Goal: Task Accomplishment & Management: Use online tool/utility

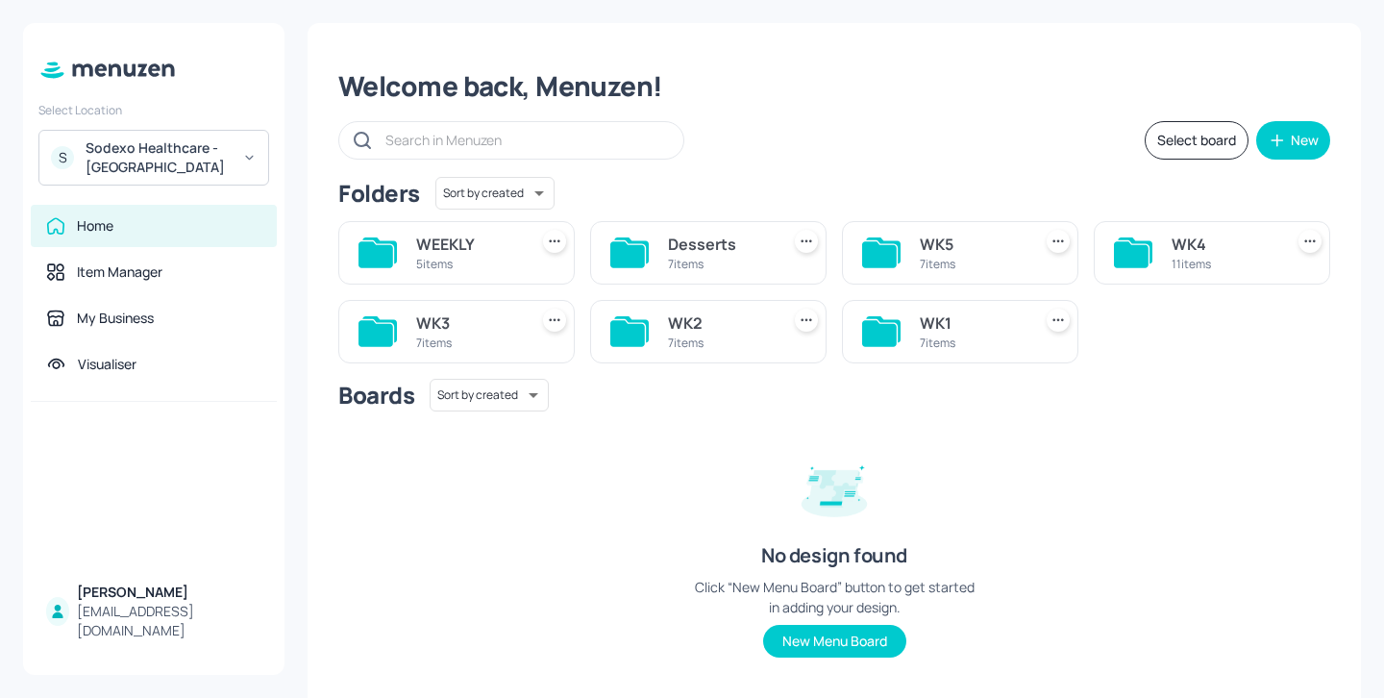
scroll to position [16, 0]
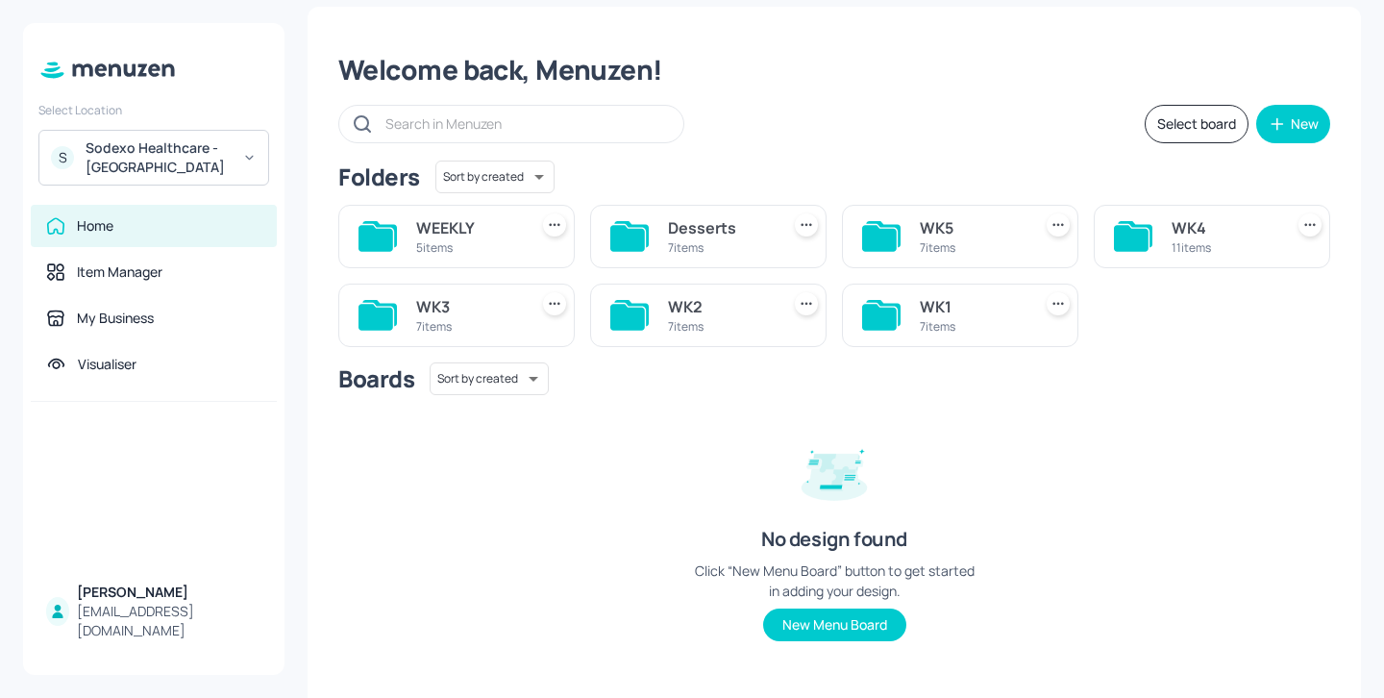
click at [522, 330] on div "WK3 7 items" at bounding box center [456, 314] width 236 height 63
click at [1197, 225] on div "WK4" at bounding box center [1223, 227] width 104 height 23
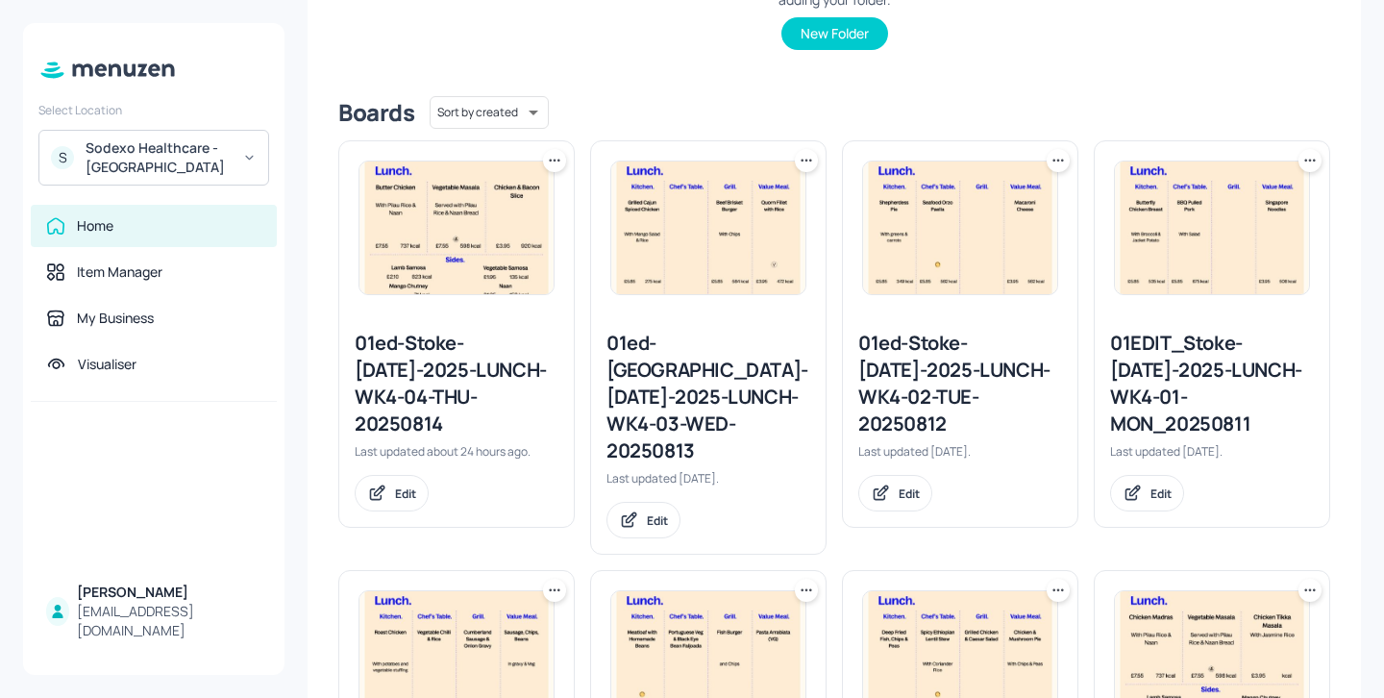
scroll to position [402, 0]
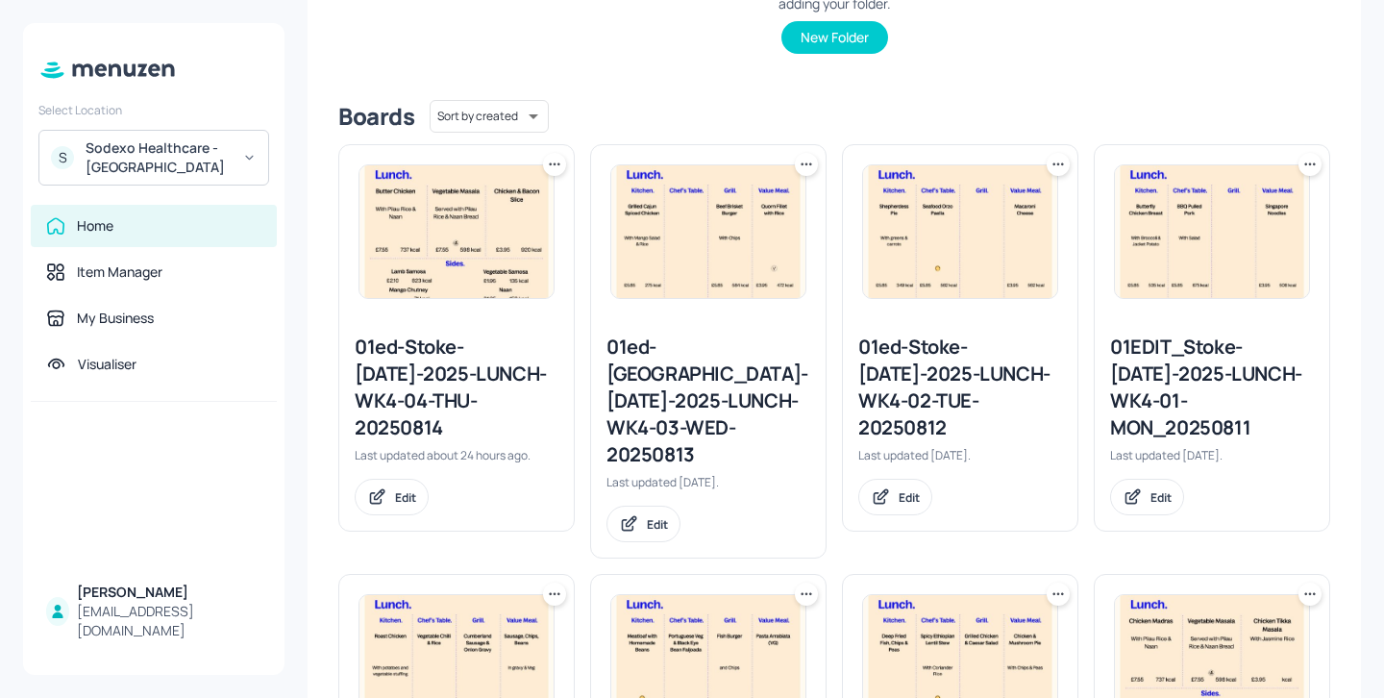
click at [1054, 584] on icon at bounding box center [1057, 593] width 19 height 19
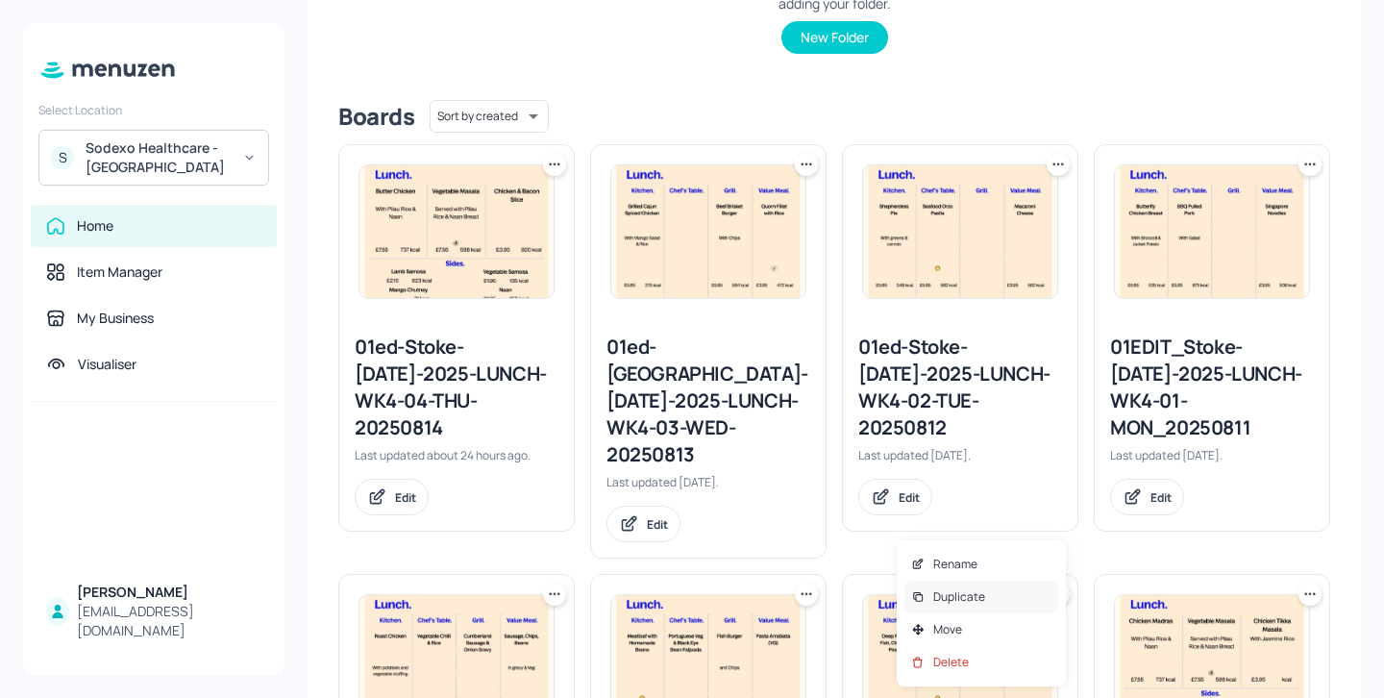
click at [986, 595] on div "Duplicate" at bounding box center [981, 596] width 154 height 33
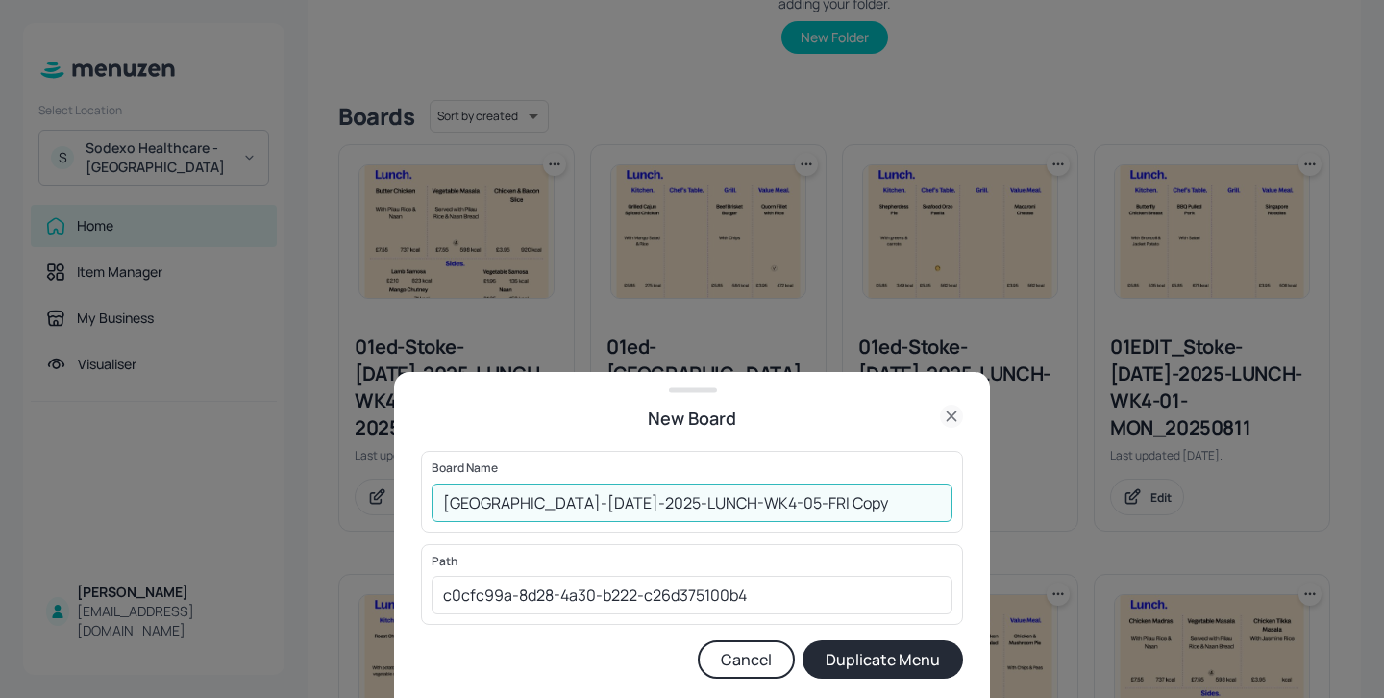
click at [444, 497] on input "Stoke Mandeville-JUL-2025-LUNCH-WK4-05-FRI Copy" at bounding box center [691, 502] width 521 height 38
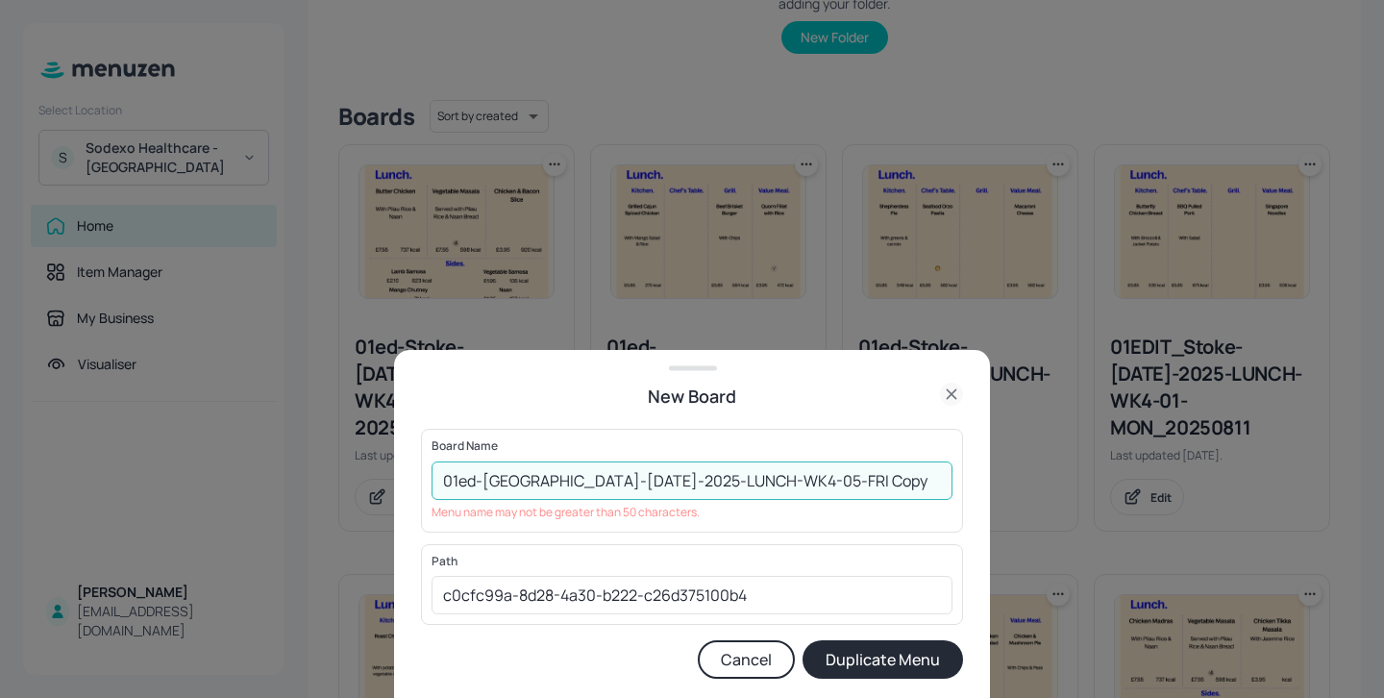
drag, startPoint x: 527, startPoint y: 480, endPoint x: 481, endPoint y: 475, distance: 45.5
click at [481, 475] on input "01ed-Stoke Mandeville-JUL-2025-LUNCH-WK4-05-FRI Copy" at bounding box center [691, 480] width 521 height 38
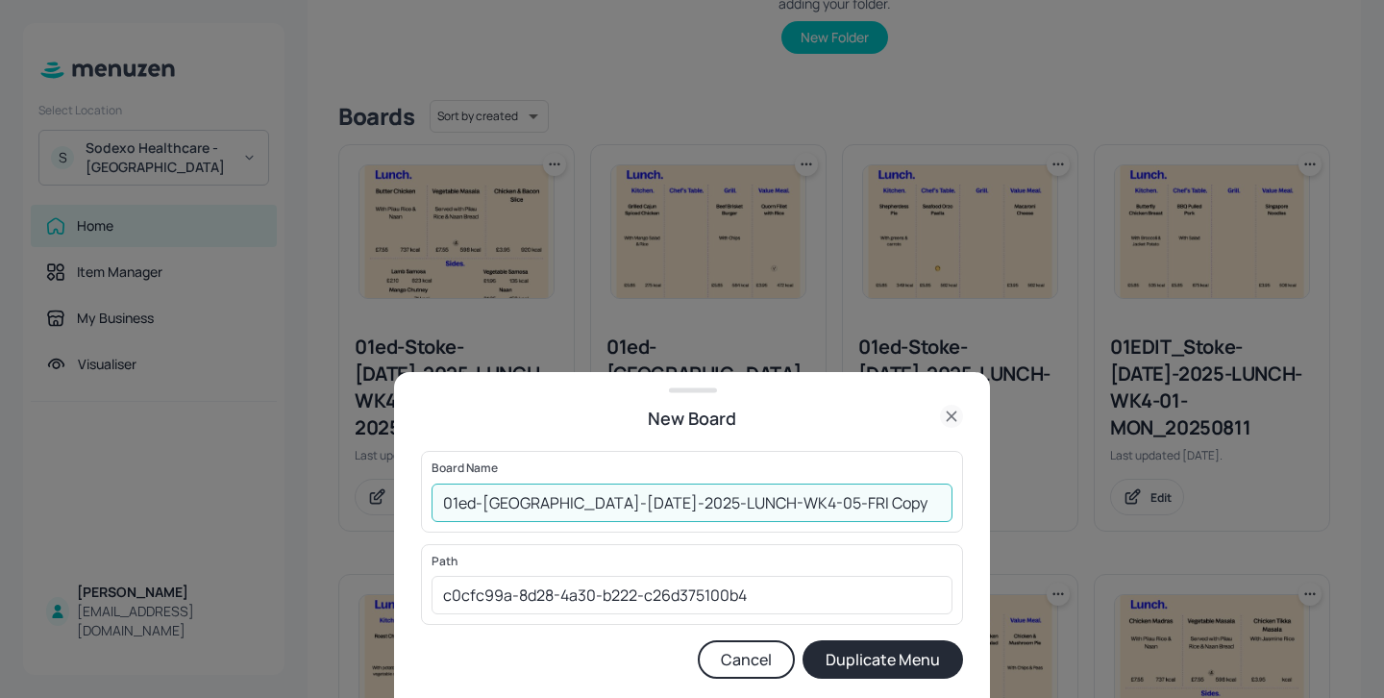
drag, startPoint x: 823, startPoint y: 496, endPoint x: 779, endPoint y: 496, distance: 44.2
click at [779, 496] on input "01ed-Mandeville-JUL-2025-LUNCH-WK4-05-FRI Copy" at bounding box center [691, 502] width 521 height 38
paste input "Menu Board - Stoke Mandeville-JUL-2025-LUNCH-WK4-05-FRI"
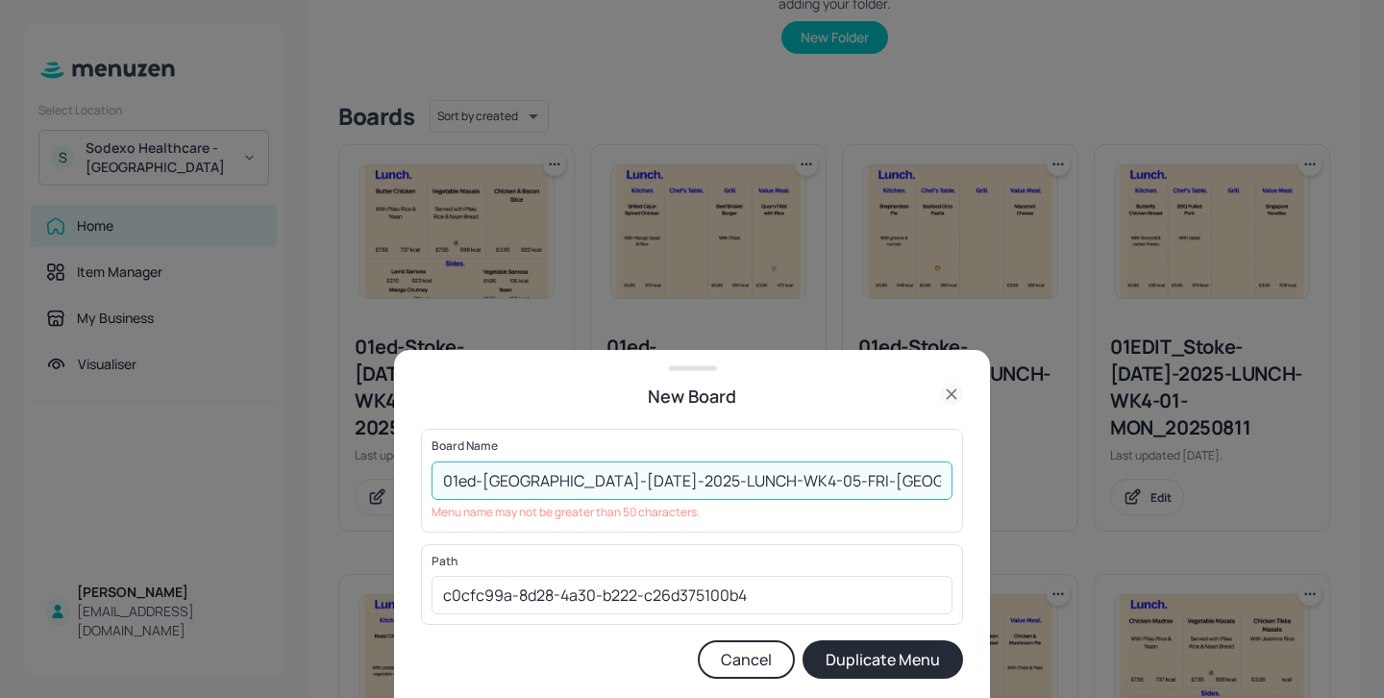
scroll to position [0, 283]
drag, startPoint x: 940, startPoint y: 476, endPoint x: 591, endPoint y: 471, distance: 348.8
click at [591, 471] on input "01ed-Mandeville-JUL-2025-LUNCH-WK4-05-FRI-Menu Board - Stoke Mandeville-JUL-202…" at bounding box center [691, 480] width 521 height 38
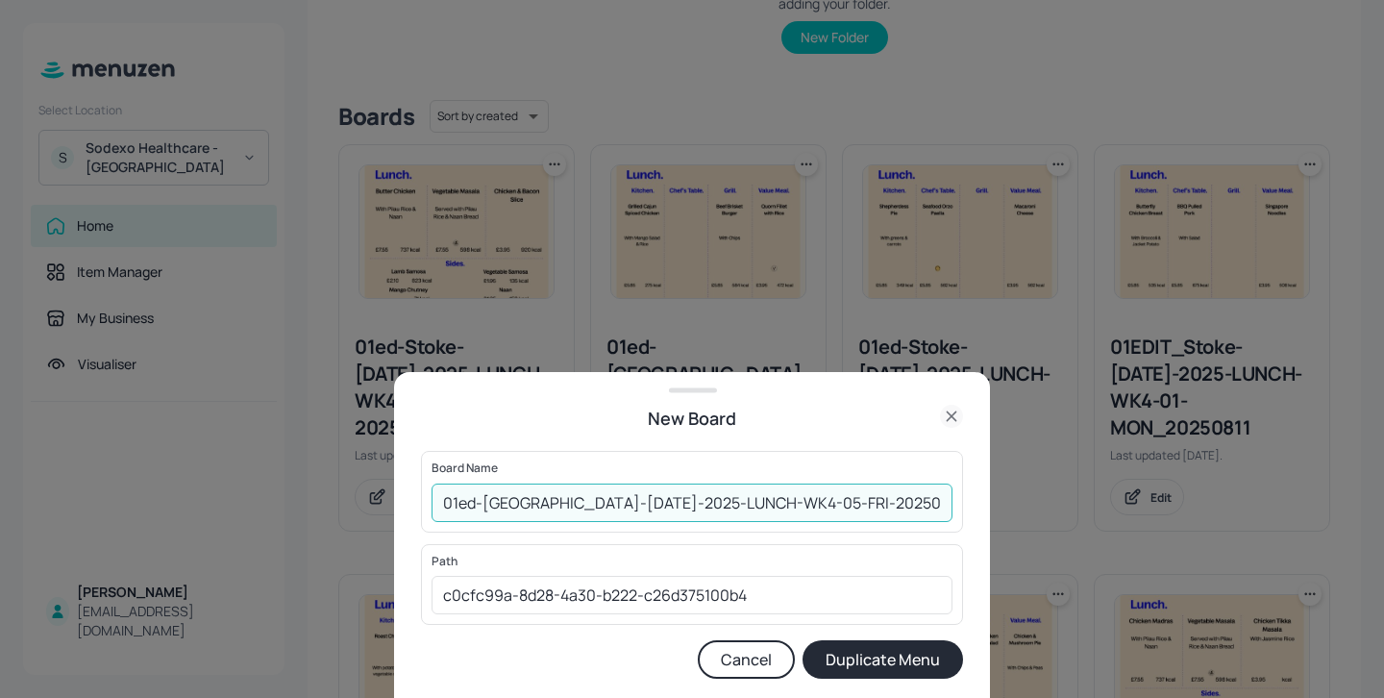
type input "01ed-[GEOGRAPHIC_DATA]-[DATE]-2025-LUNCH-WK4-05-FRI-20250815"
click at [897, 655] on button "Duplicate Menu" at bounding box center [882, 659] width 160 height 38
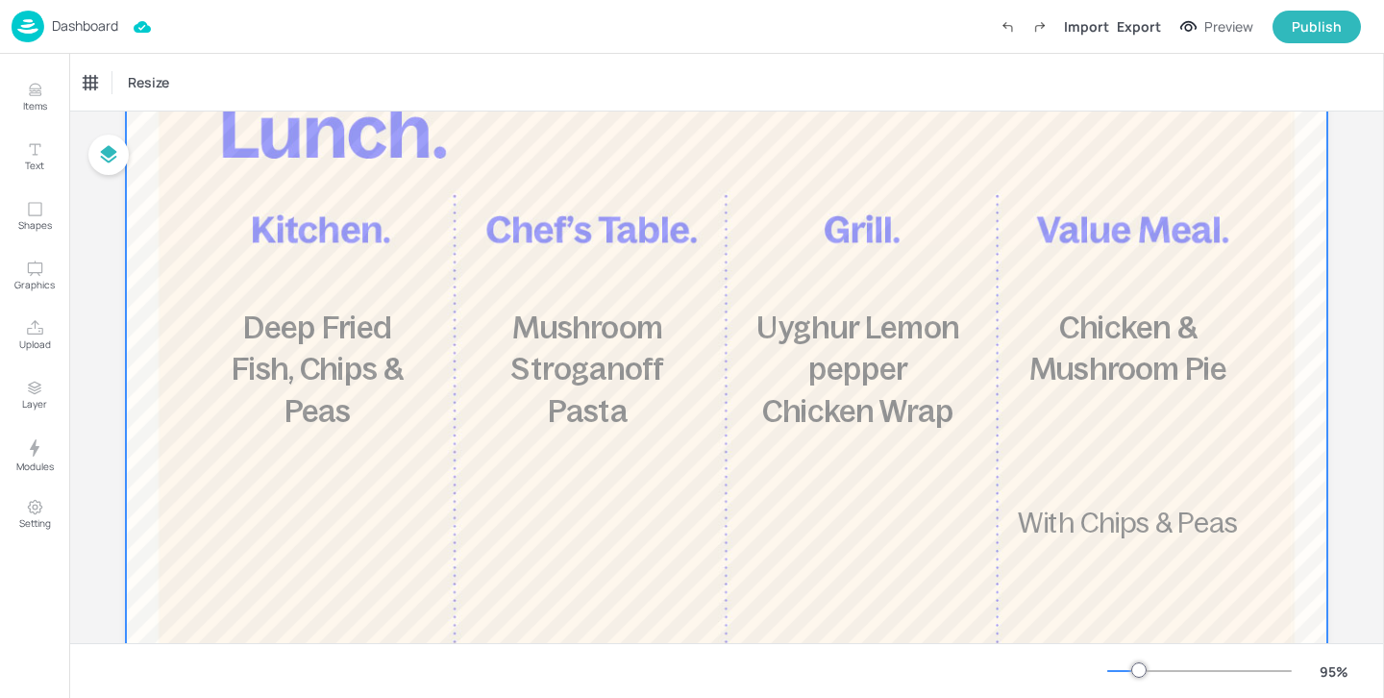
scroll to position [222, 0]
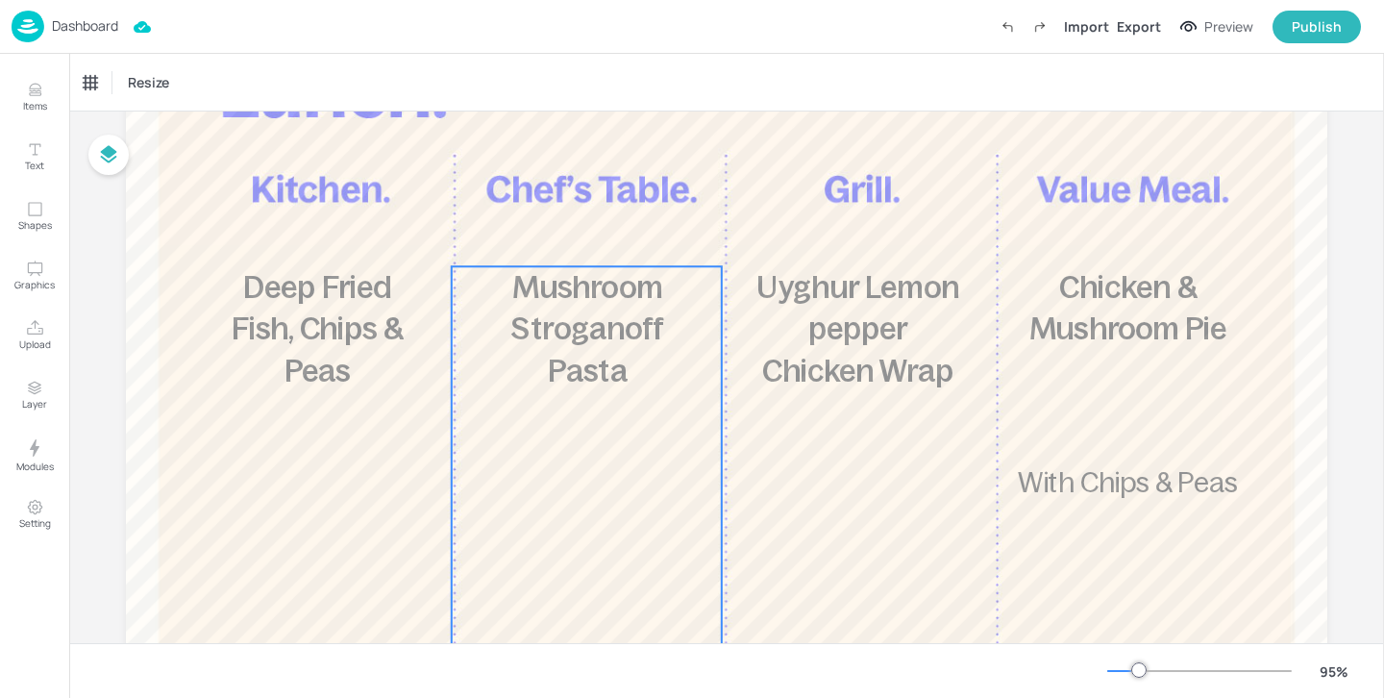
click at [591, 374] on span "Mushroom Stroganoff Pasta" at bounding box center [587, 329] width 153 height 118
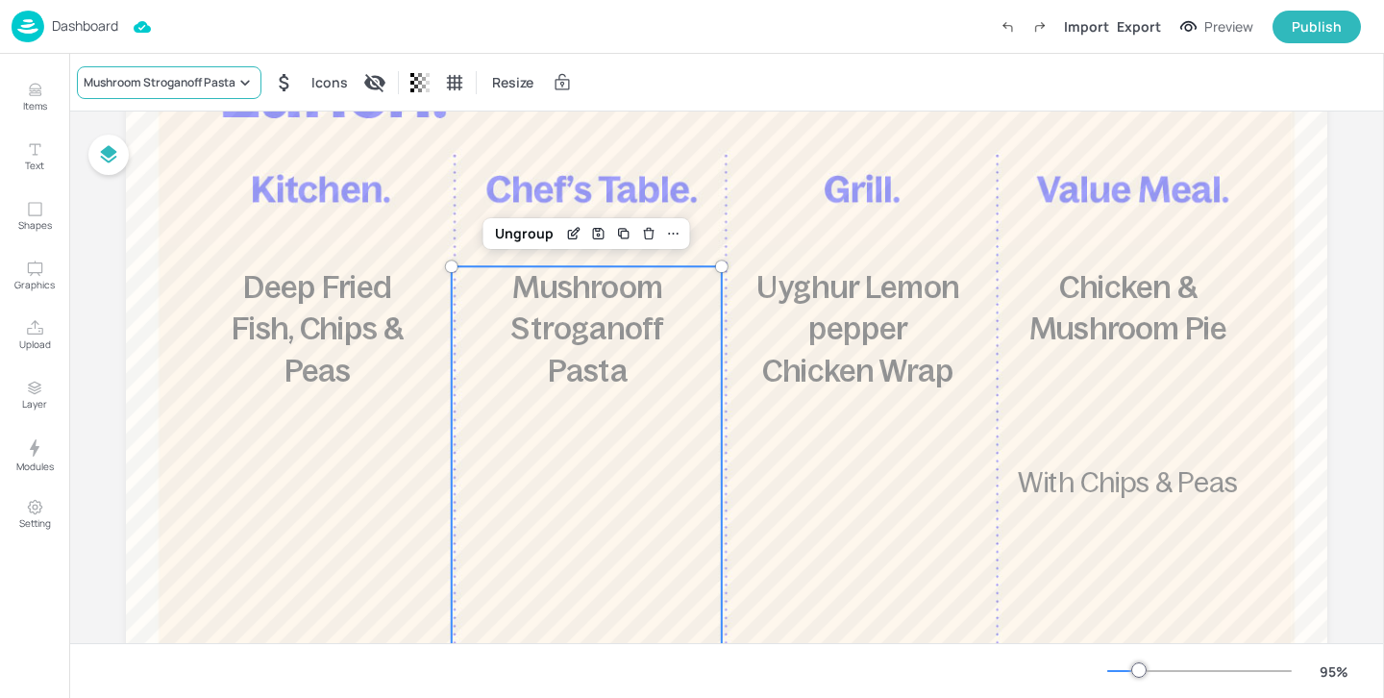
click at [132, 82] on div "Mushroom Stroganoff Pasta" at bounding box center [160, 82] width 152 height 17
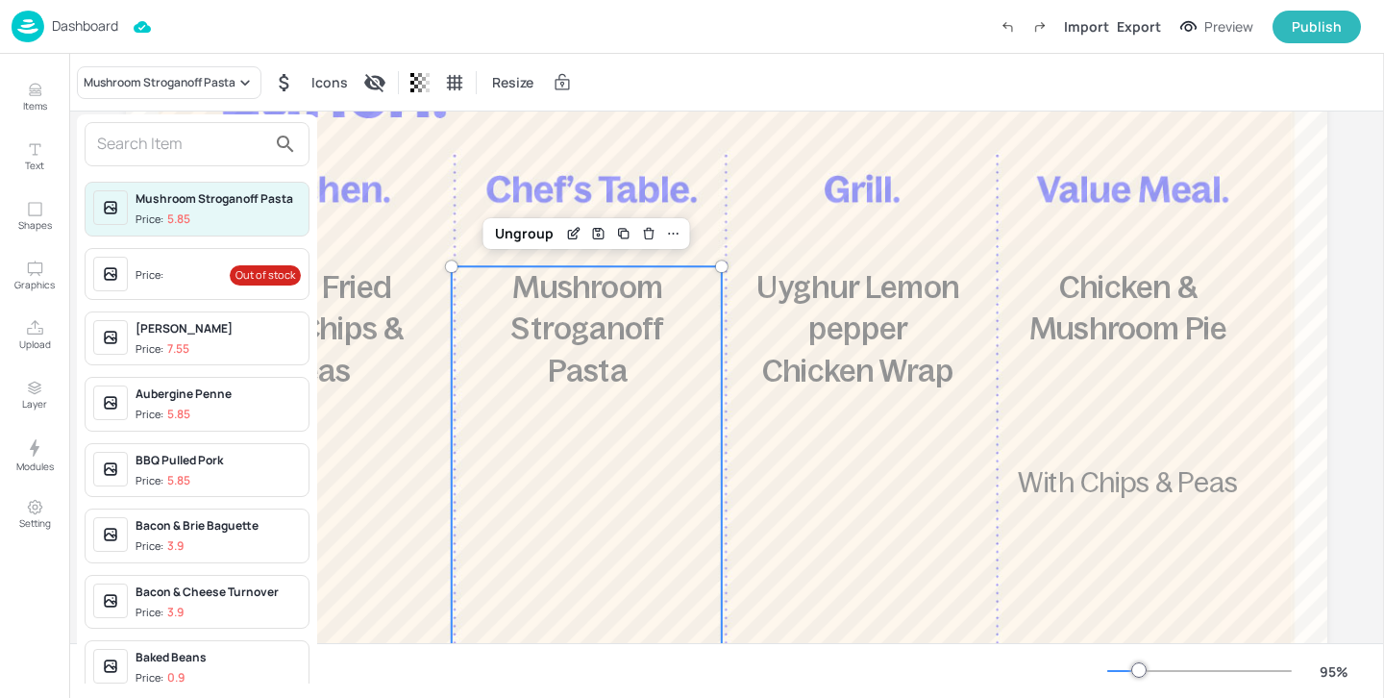
click at [161, 131] on input "text" at bounding box center [181, 144] width 169 height 31
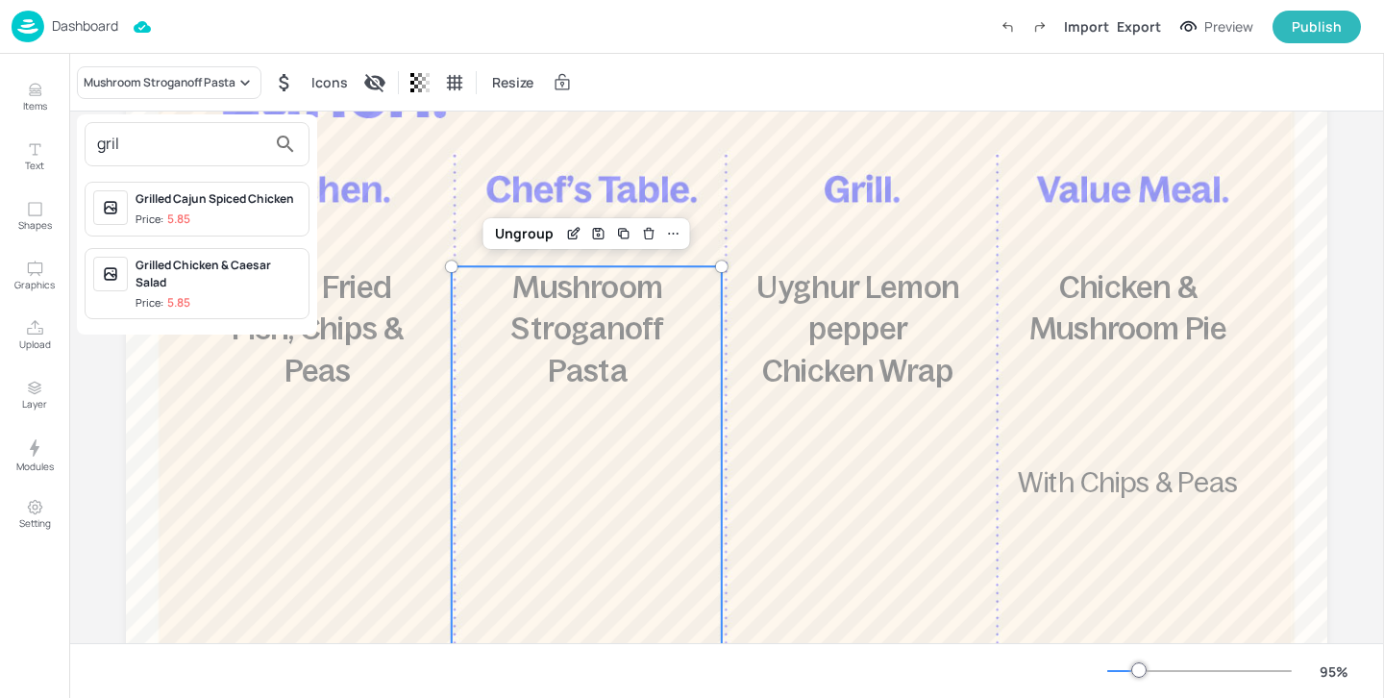
type input "gril"
click at [228, 281] on div "Grilled Chicken & Caesar Salad" at bounding box center [217, 274] width 165 height 35
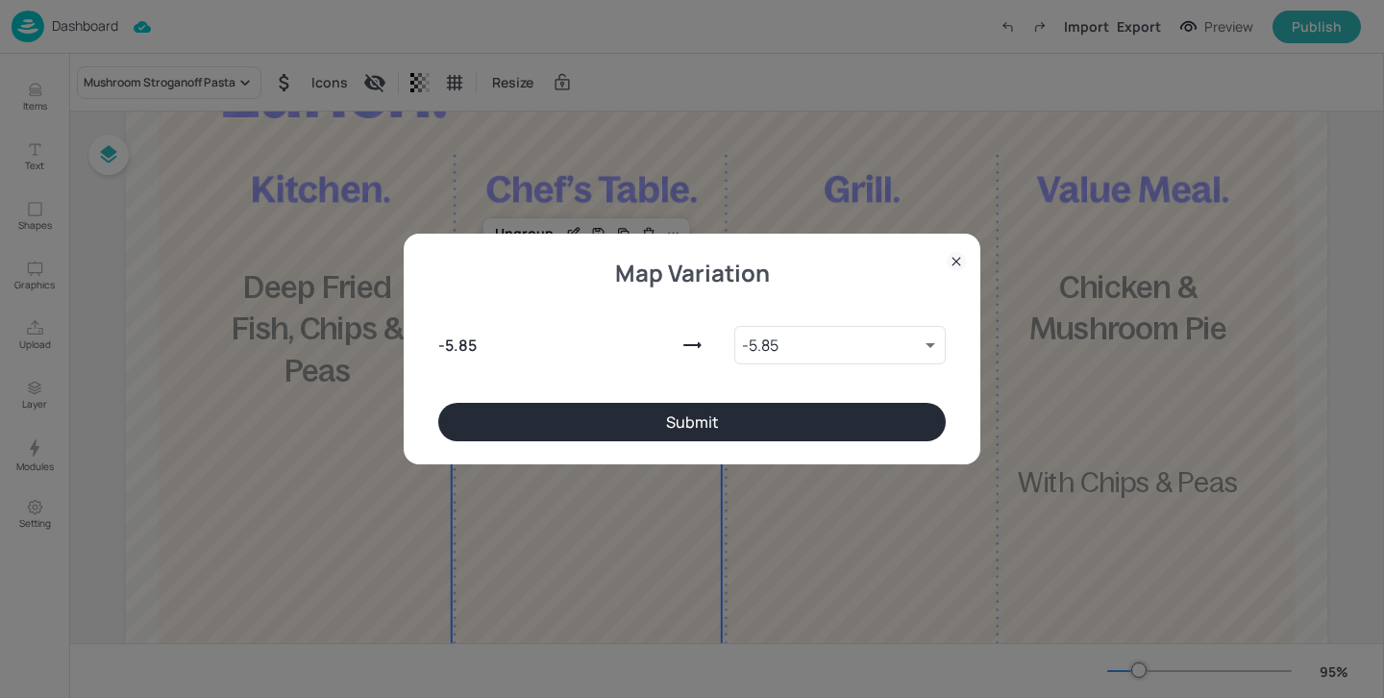
click at [561, 426] on button "Submit" at bounding box center [691, 422] width 507 height 38
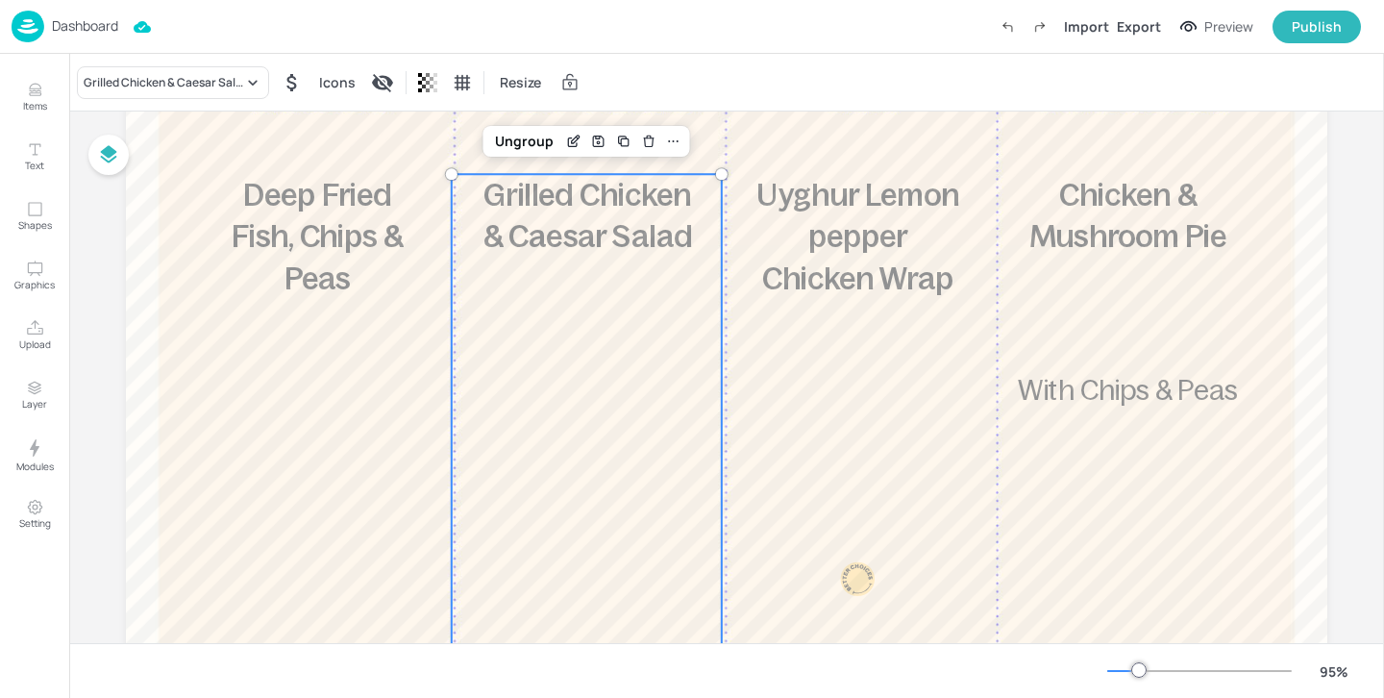
scroll to position [307, 0]
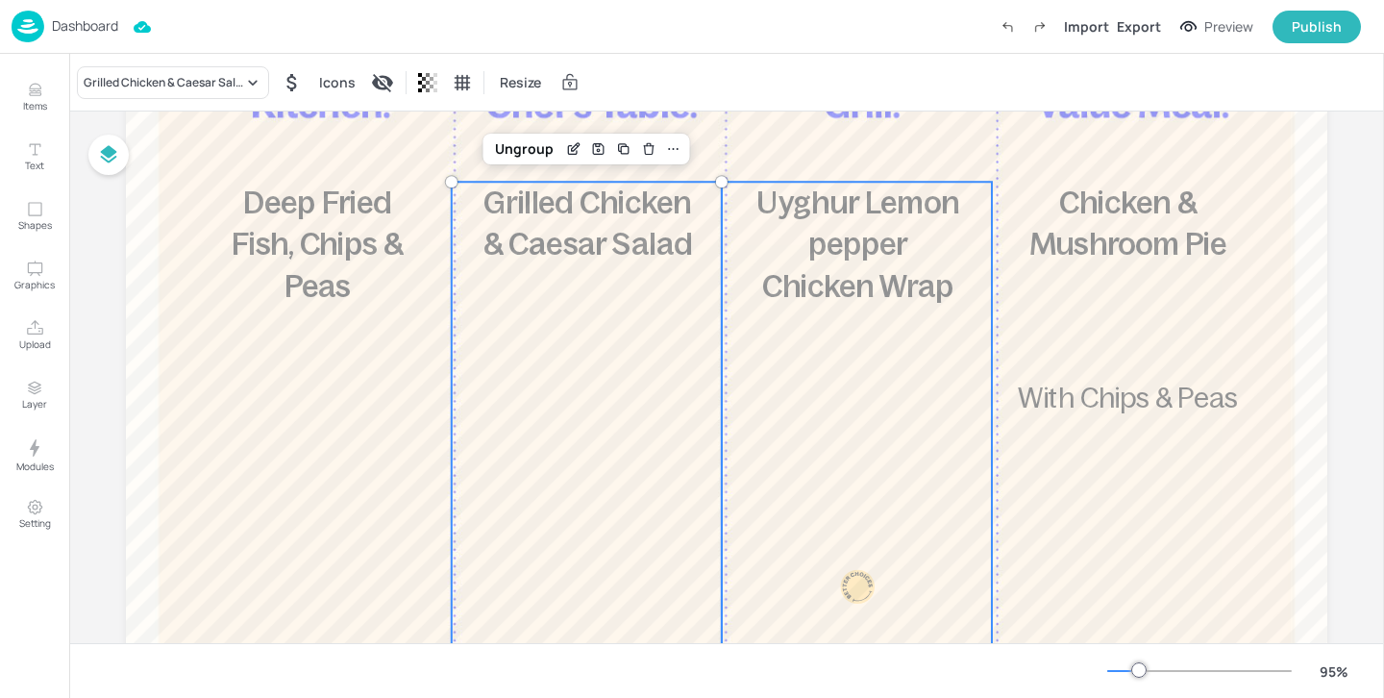
click at [726, 300] on div "£3.95 Uyghur Lemon pepper Chicken Wrap 920 kcal" at bounding box center [857, 445] width 270 height 527
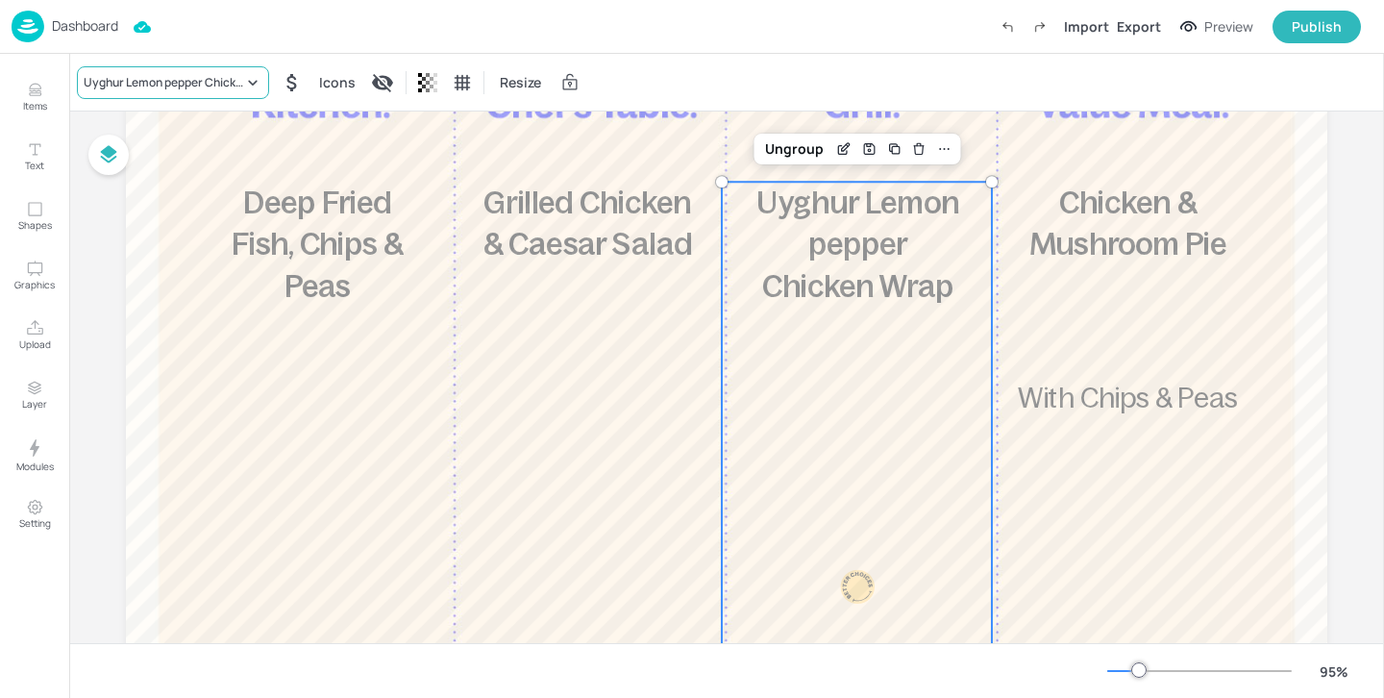
click at [130, 94] on div "Uyghur Lemon pepper Chicken Wrap" at bounding box center [173, 82] width 192 height 33
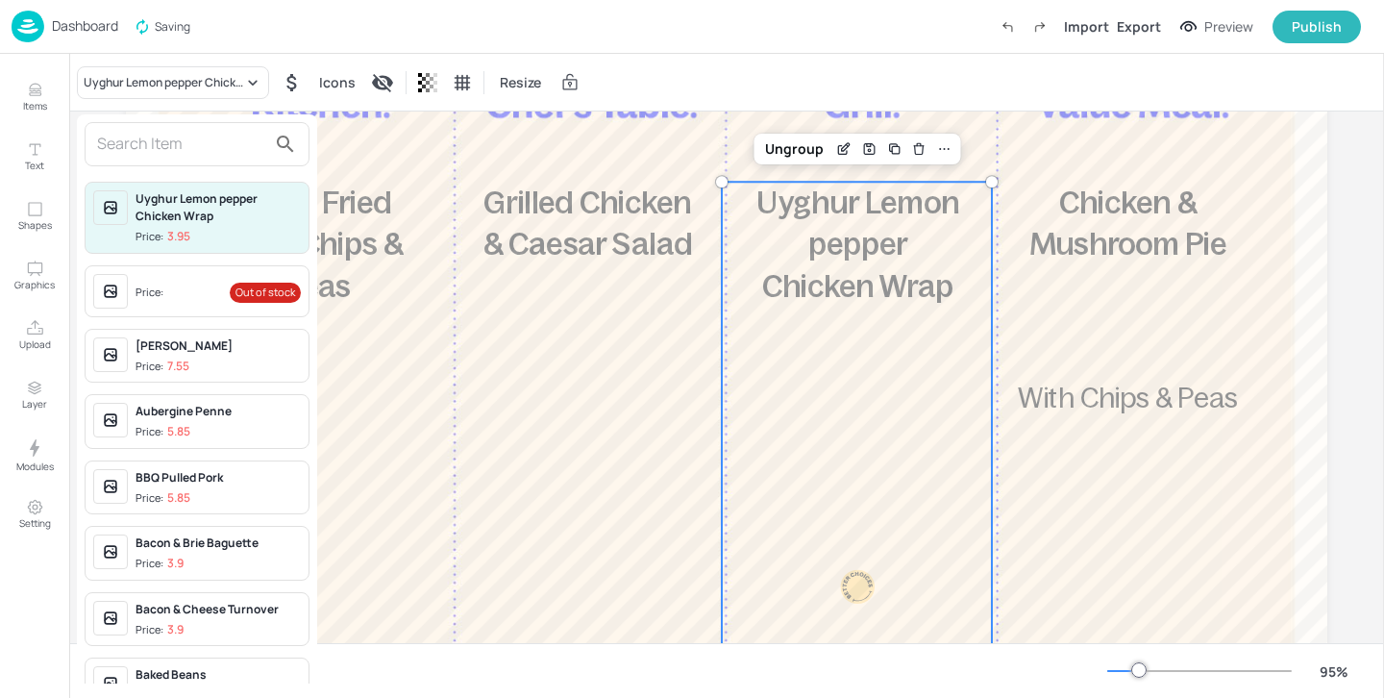
click at [125, 137] on input "text" at bounding box center [181, 144] width 169 height 31
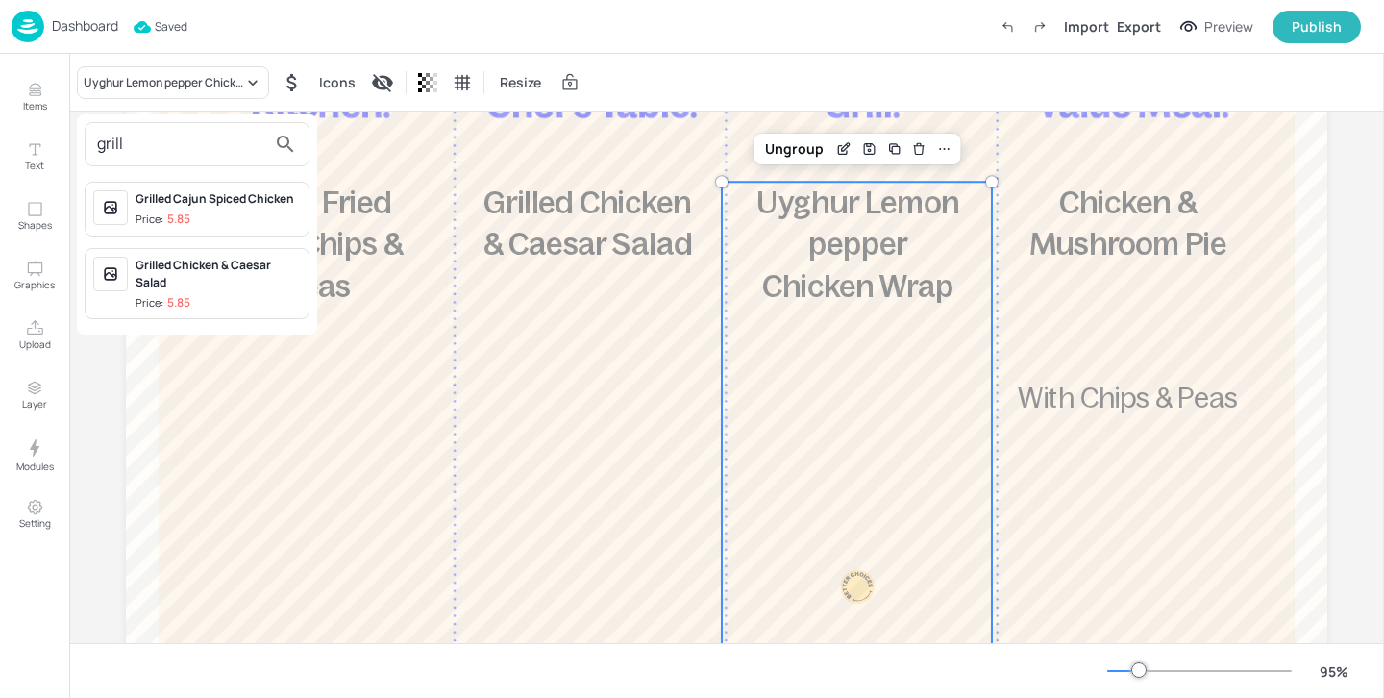
type input "grill"
click at [201, 272] on div "Grilled Chicken & Caesar Salad" at bounding box center [217, 274] width 165 height 35
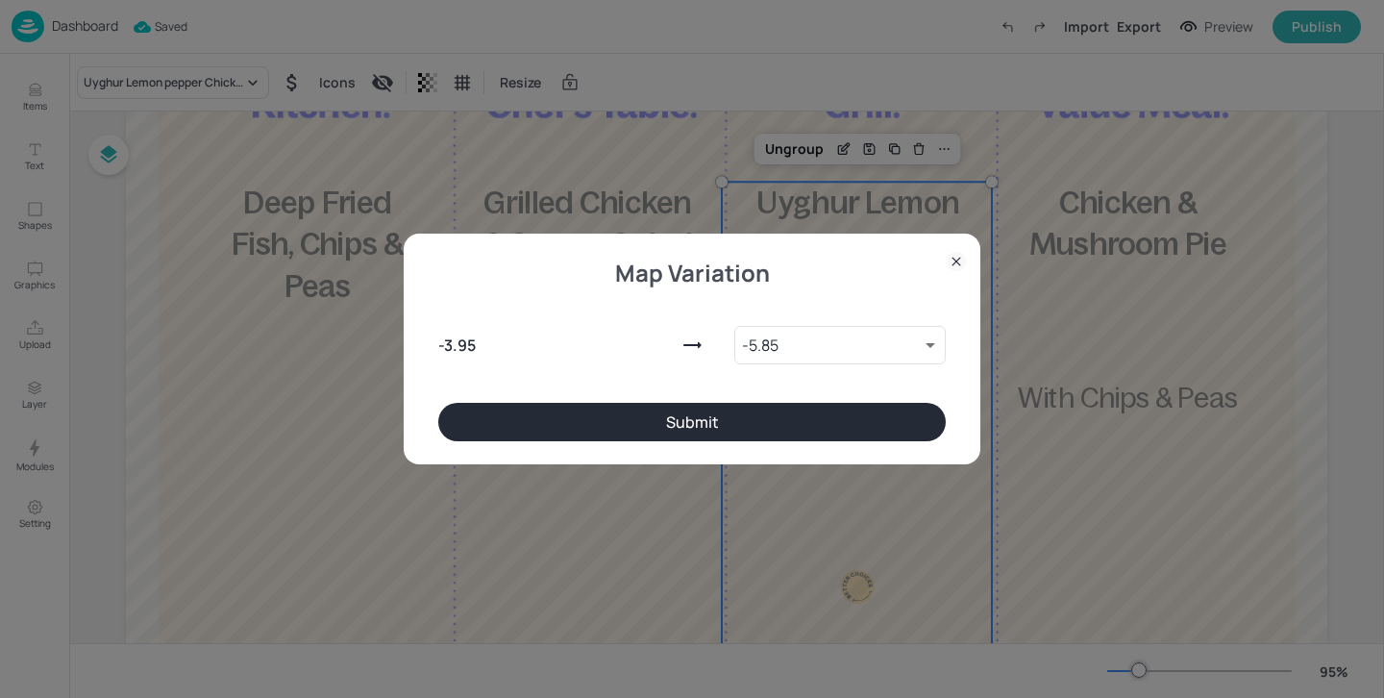
click at [655, 414] on button "Submit" at bounding box center [691, 422] width 507 height 38
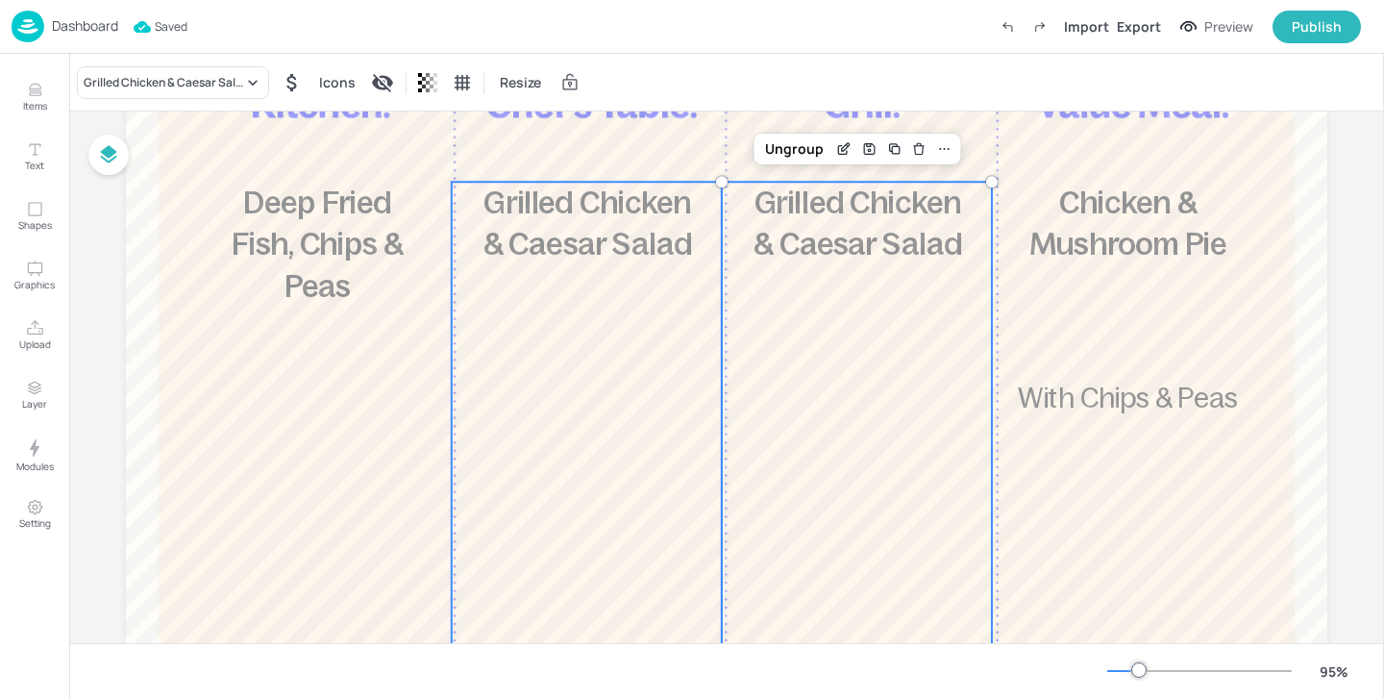
click at [634, 343] on div "£5.85 Grilled Chicken & Caesar Salad 467 kcal" at bounding box center [587, 445] width 270 height 527
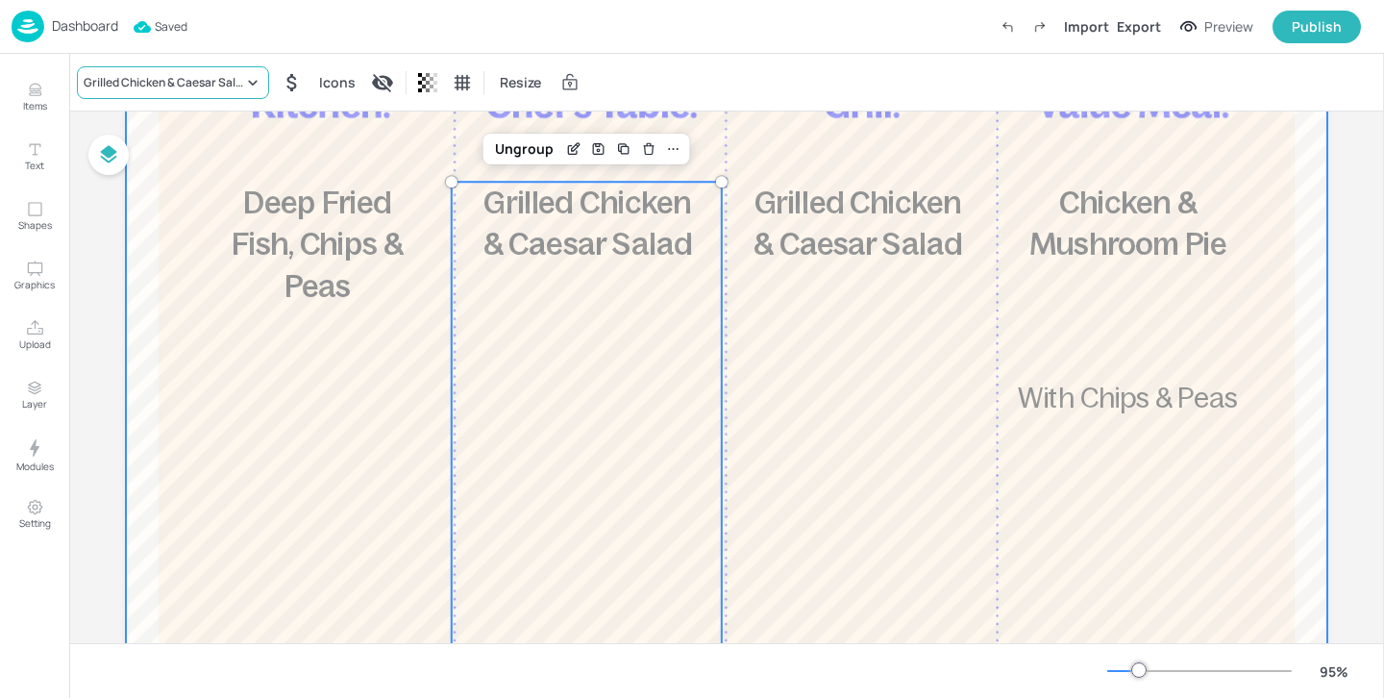
click at [210, 96] on div "Grilled Chicken & Caesar Salad" at bounding box center [173, 82] width 192 height 33
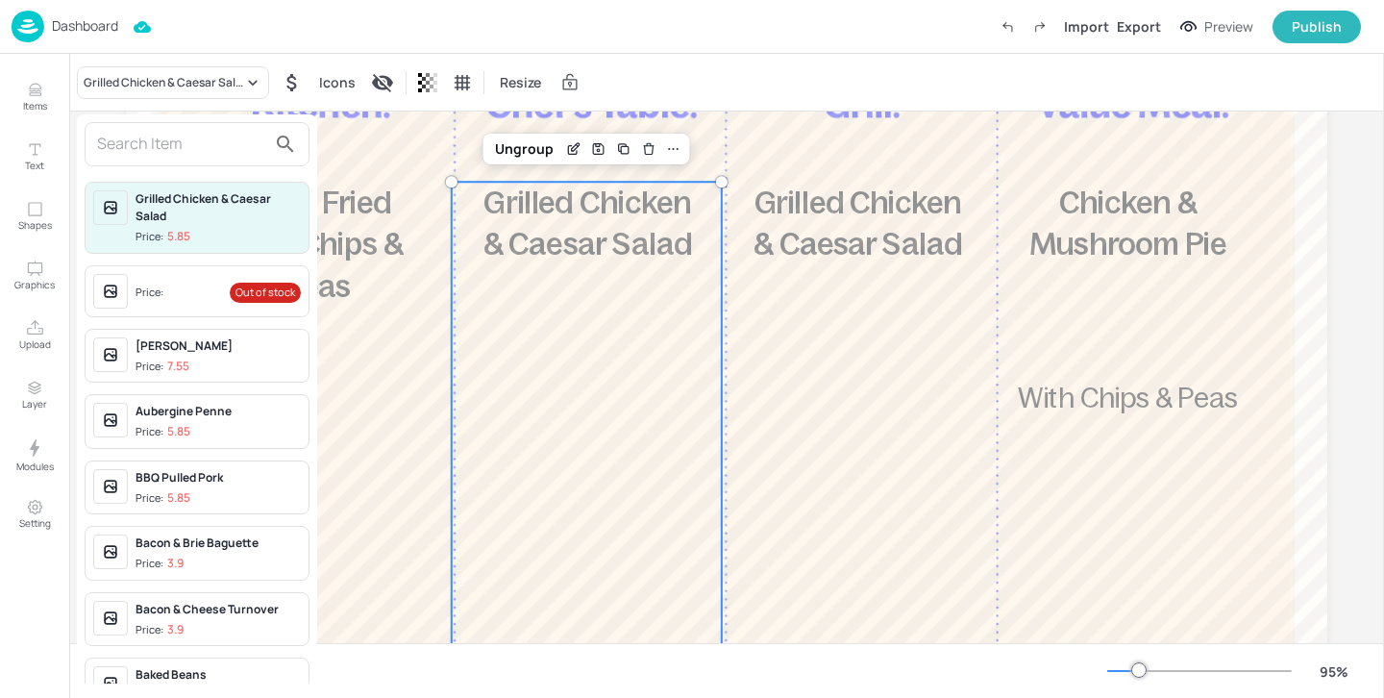
click at [196, 281] on span "Price: Out of stock" at bounding box center [217, 293] width 165 height 31
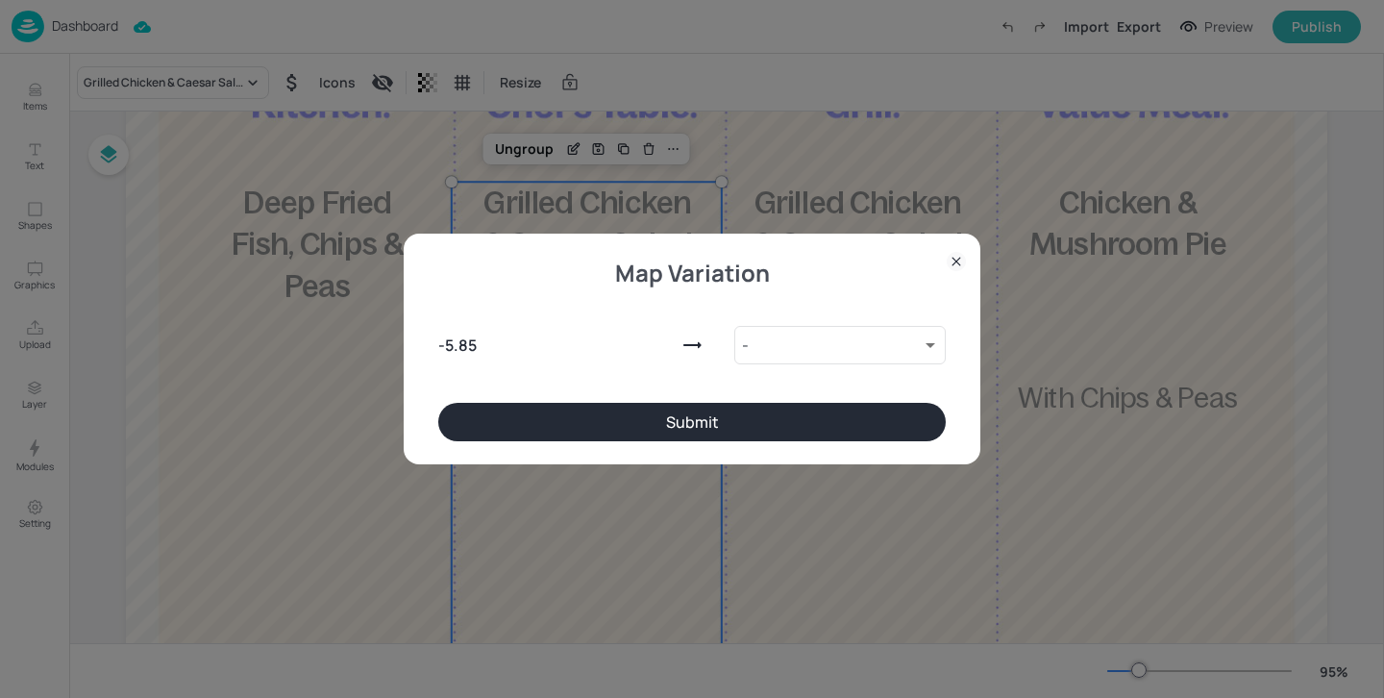
click at [813, 416] on button "Submit" at bounding box center [691, 422] width 507 height 38
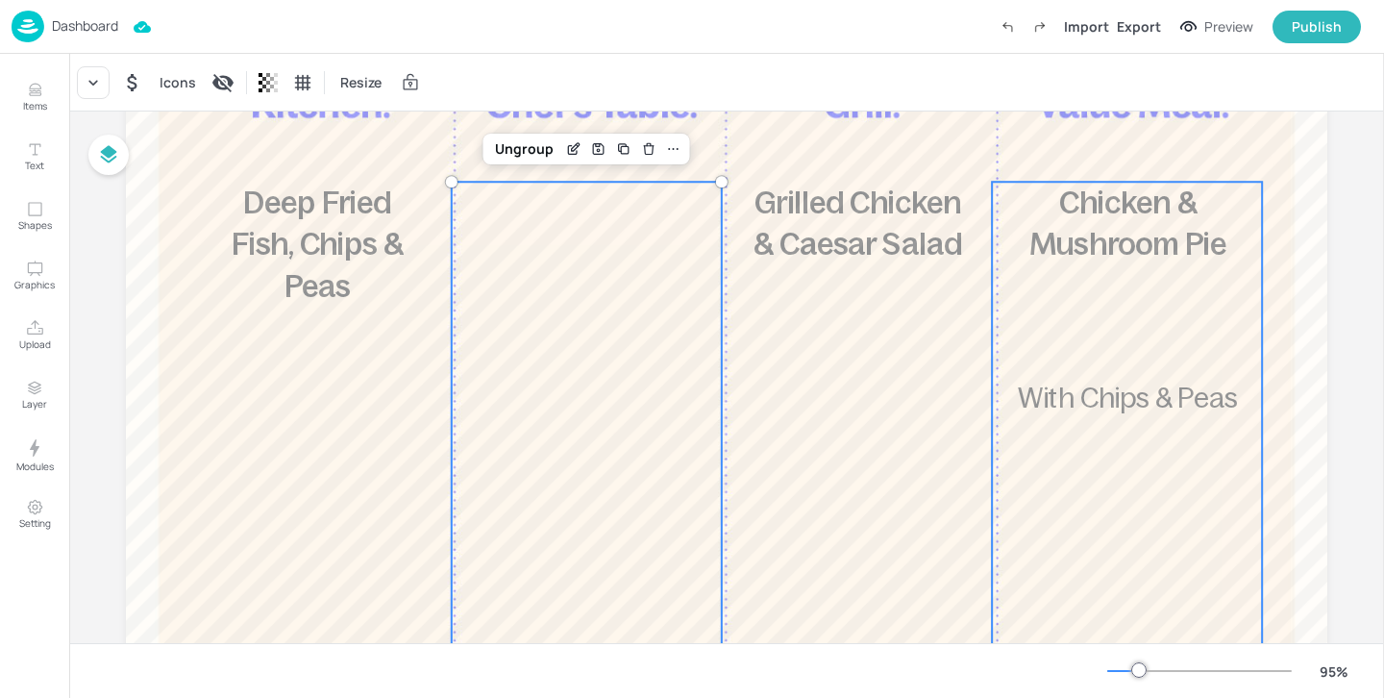
click at [1146, 331] on div "£3.95 Chicken & Mushroom Pie With Chips & Peas 920 kcal" at bounding box center [1127, 445] width 270 height 527
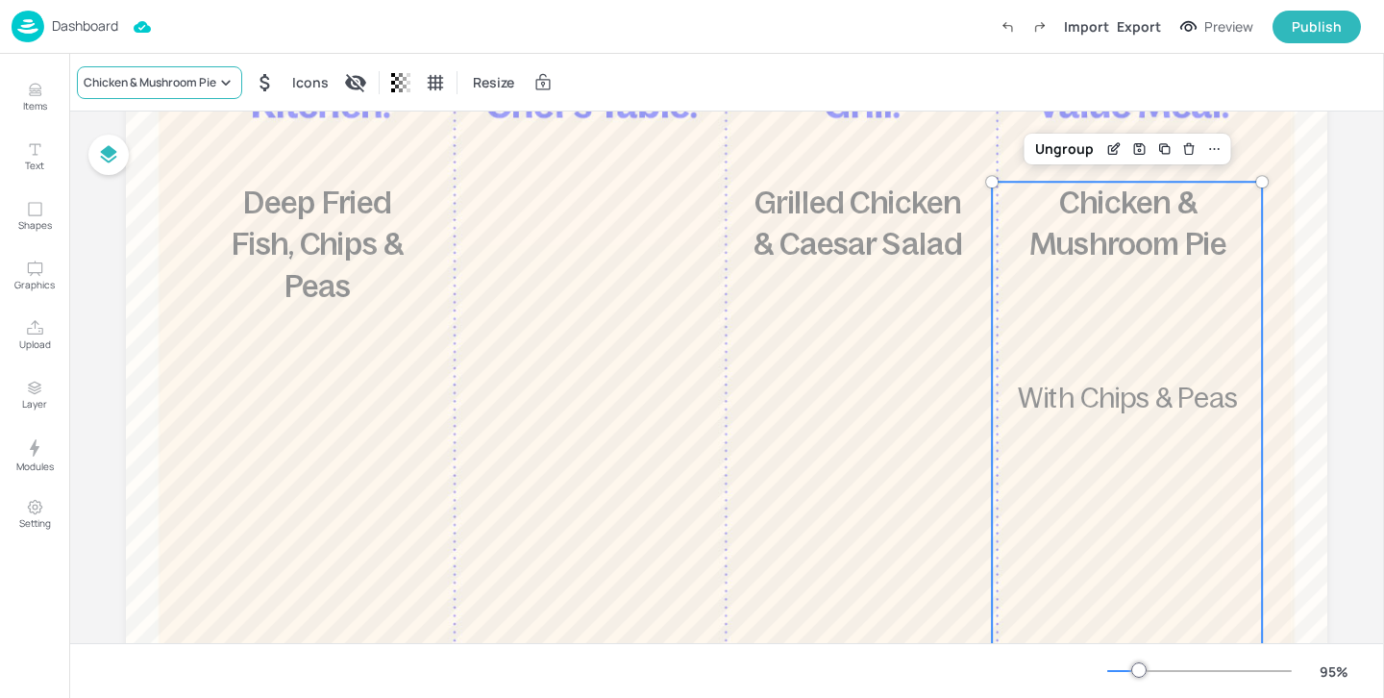
click at [140, 82] on div "Chicken & Mushroom Pie" at bounding box center [150, 82] width 133 height 17
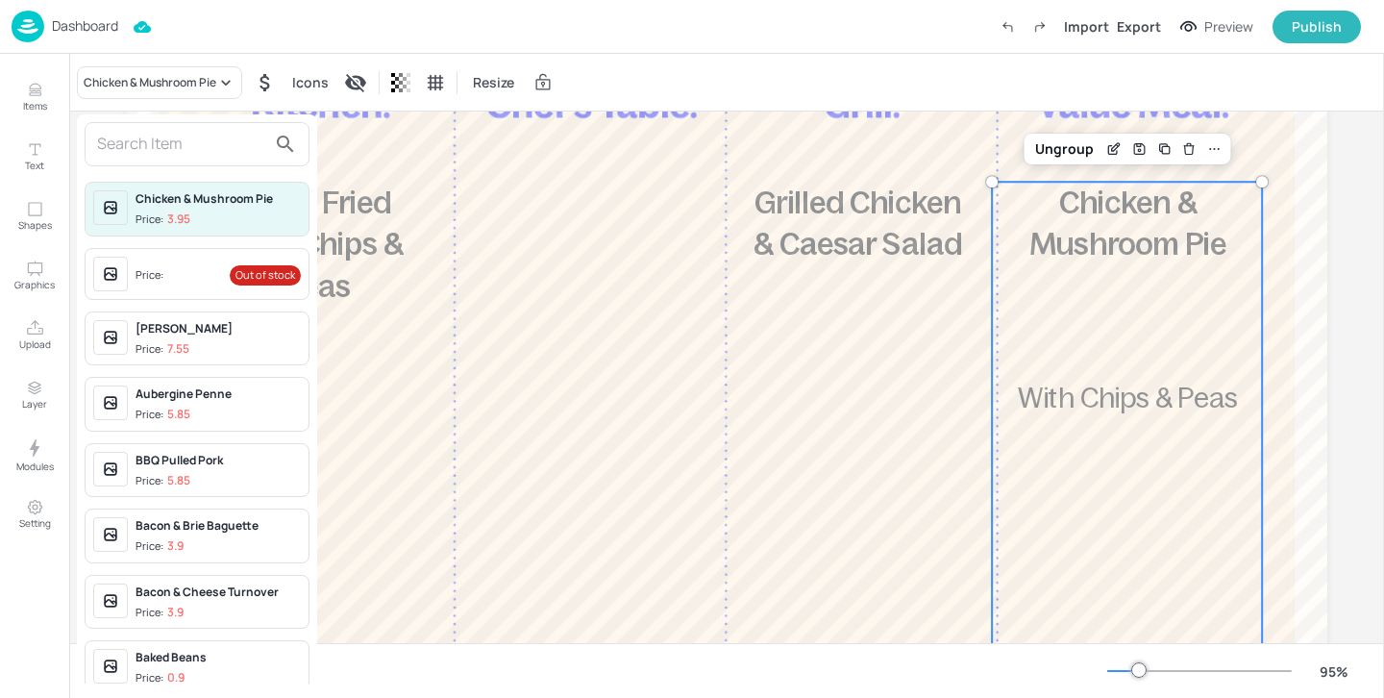
click at [156, 157] on input "text" at bounding box center [181, 144] width 169 height 31
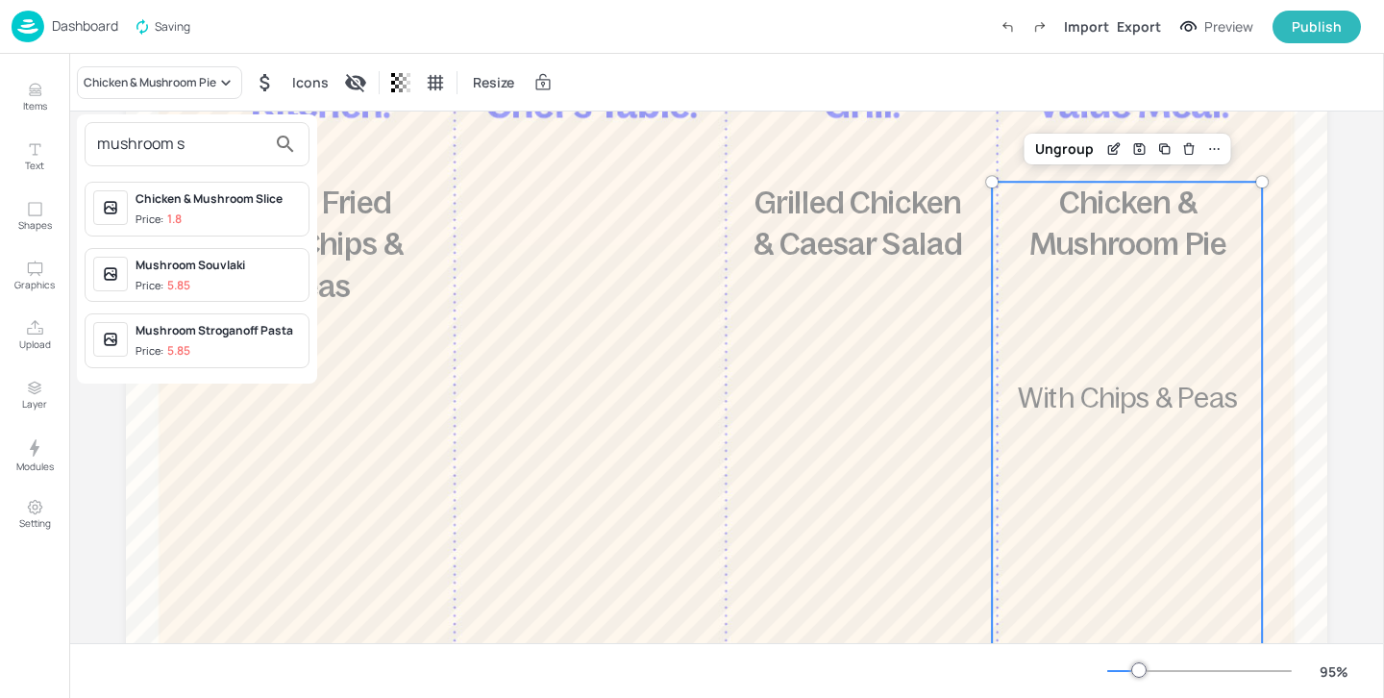
type input "mushroom s"
click at [272, 340] on div "Mushroom Stroganoff Pasta Price: 5.85" at bounding box center [217, 340] width 165 height 37
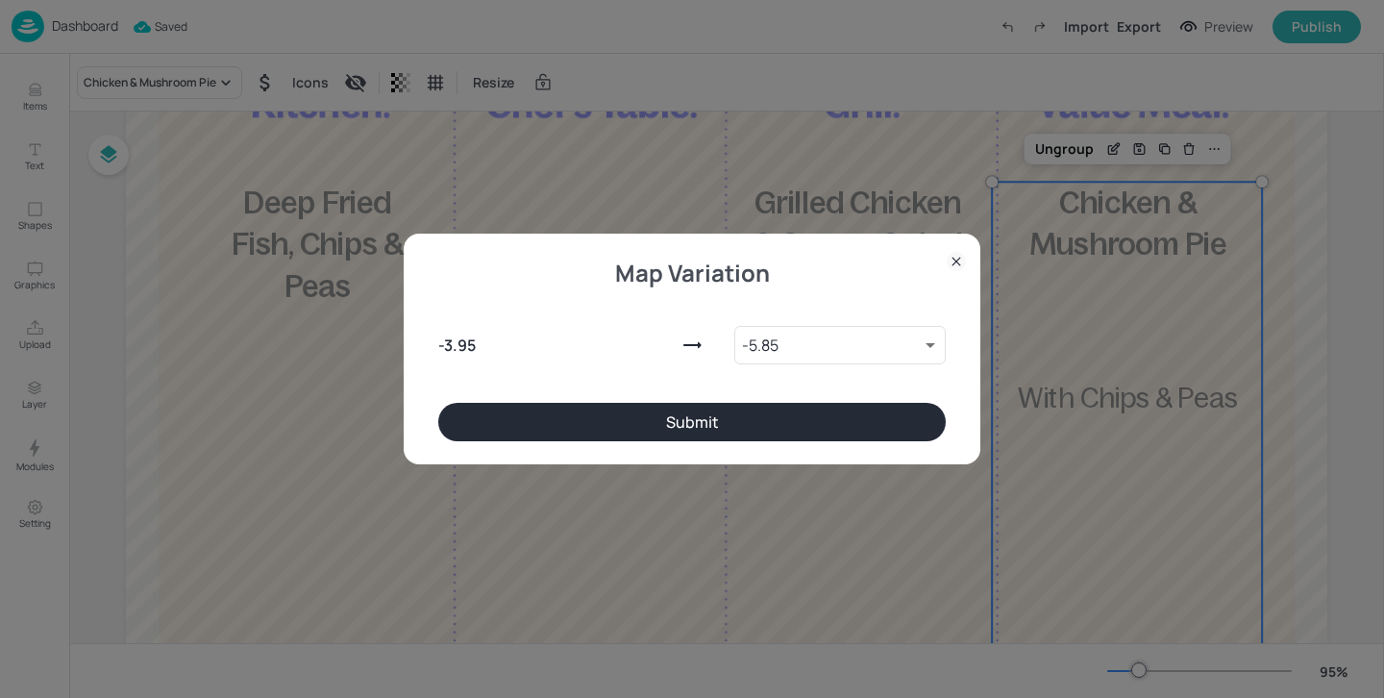
click at [716, 433] on button "Submit" at bounding box center [691, 422] width 507 height 38
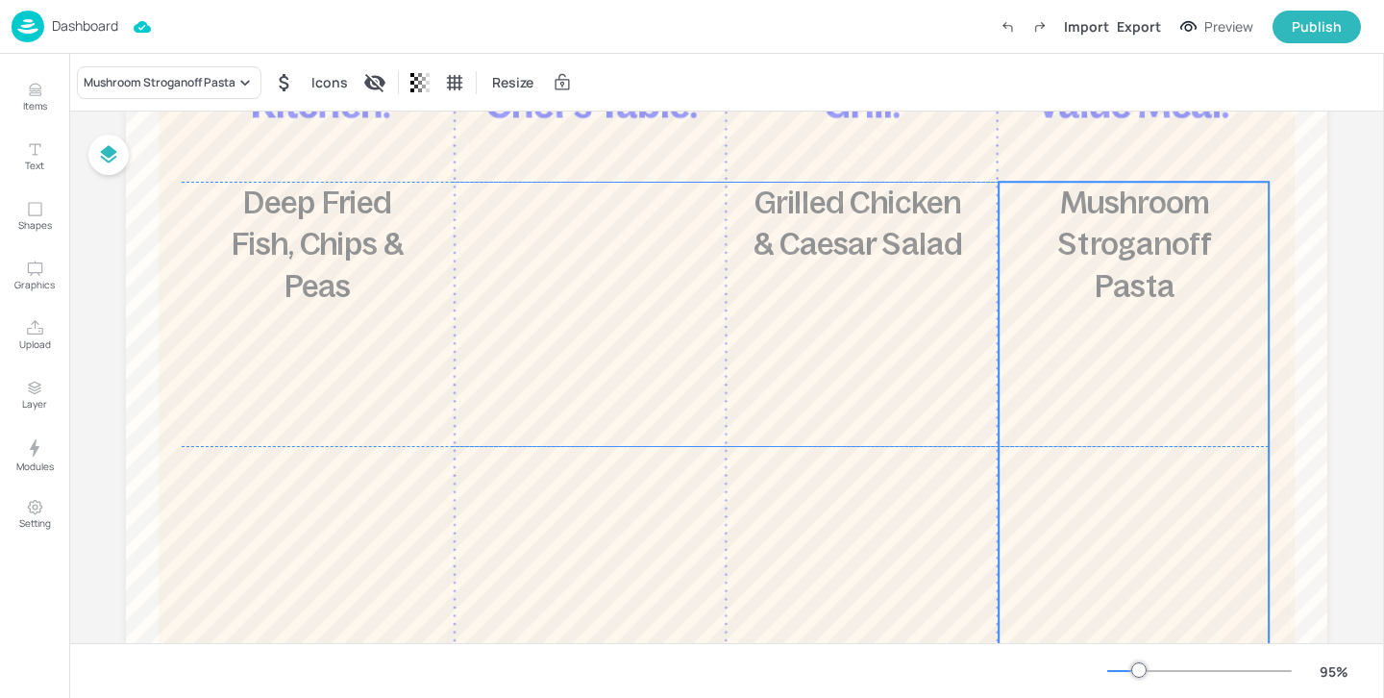
click at [1030, 311] on div "£5.85 Mushroom Stroganoff Pasta 420 kcal" at bounding box center [1133, 445] width 270 height 527
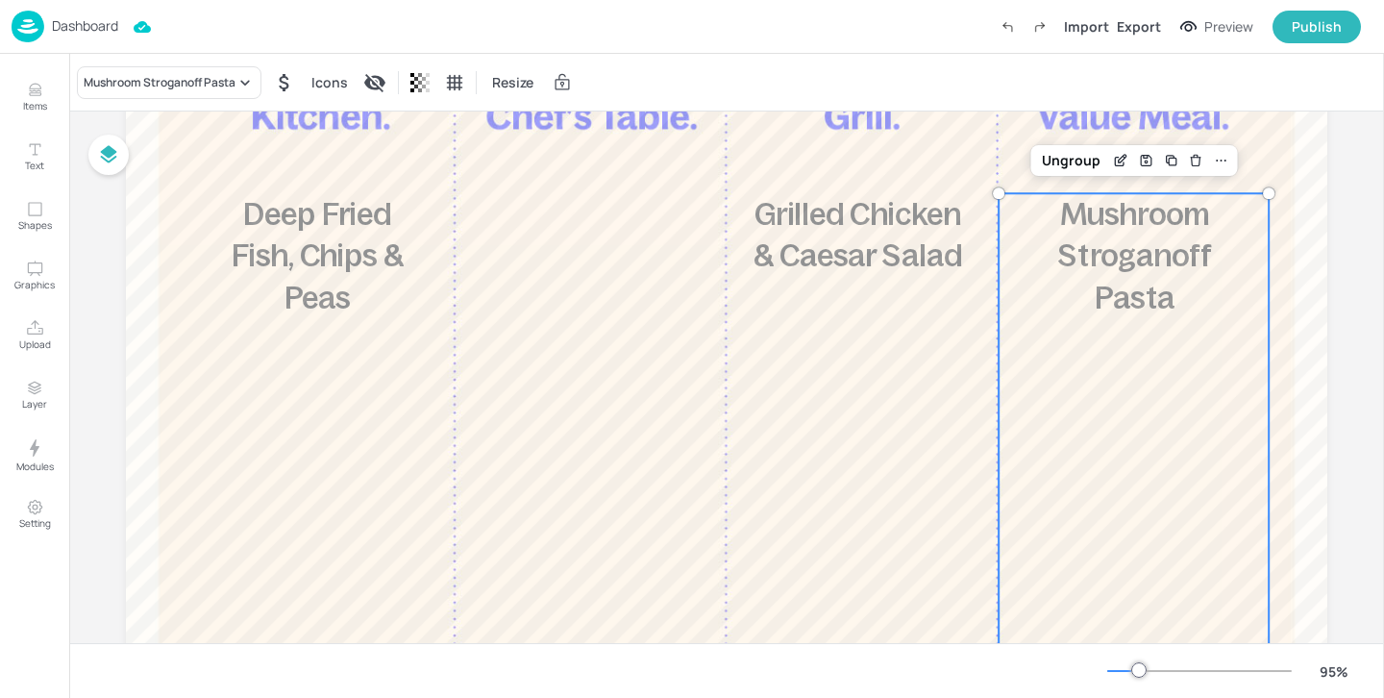
scroll to position [290, 0]
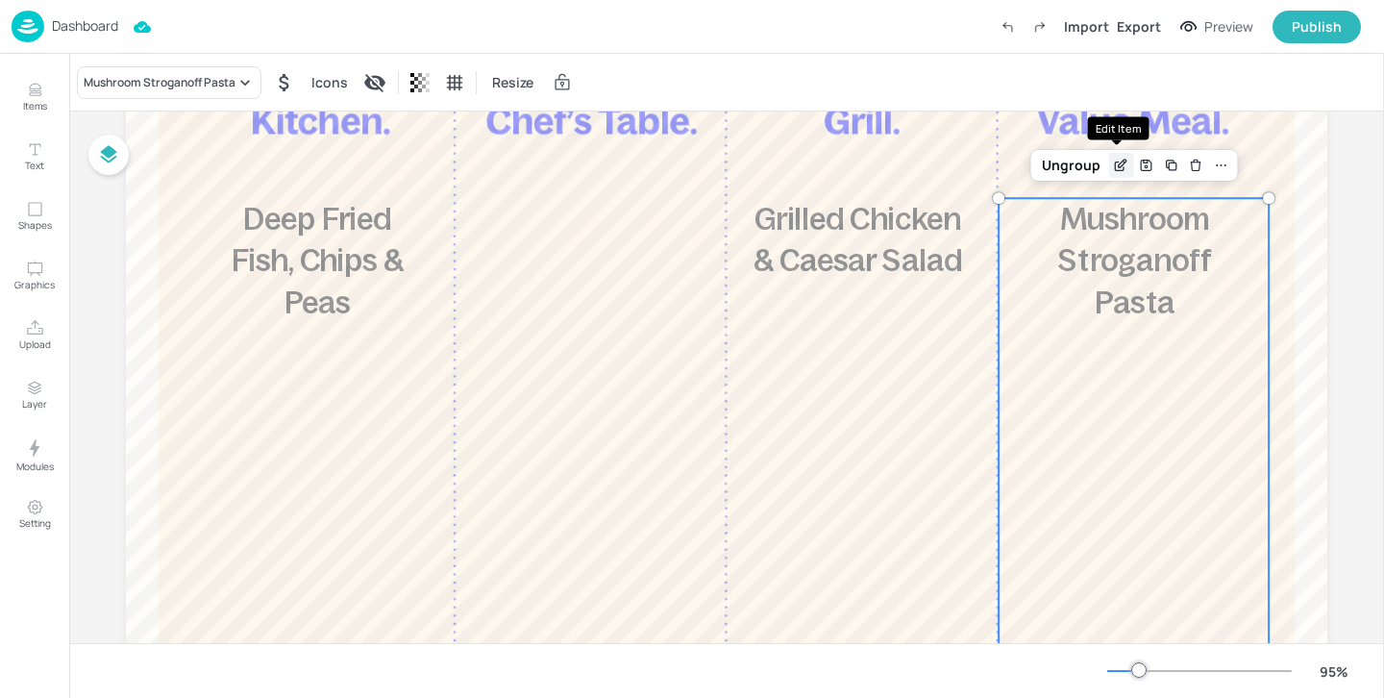
click at [1108, 155] on div "Edit Item" at bounding box center [1120, 165] width 25 height 25
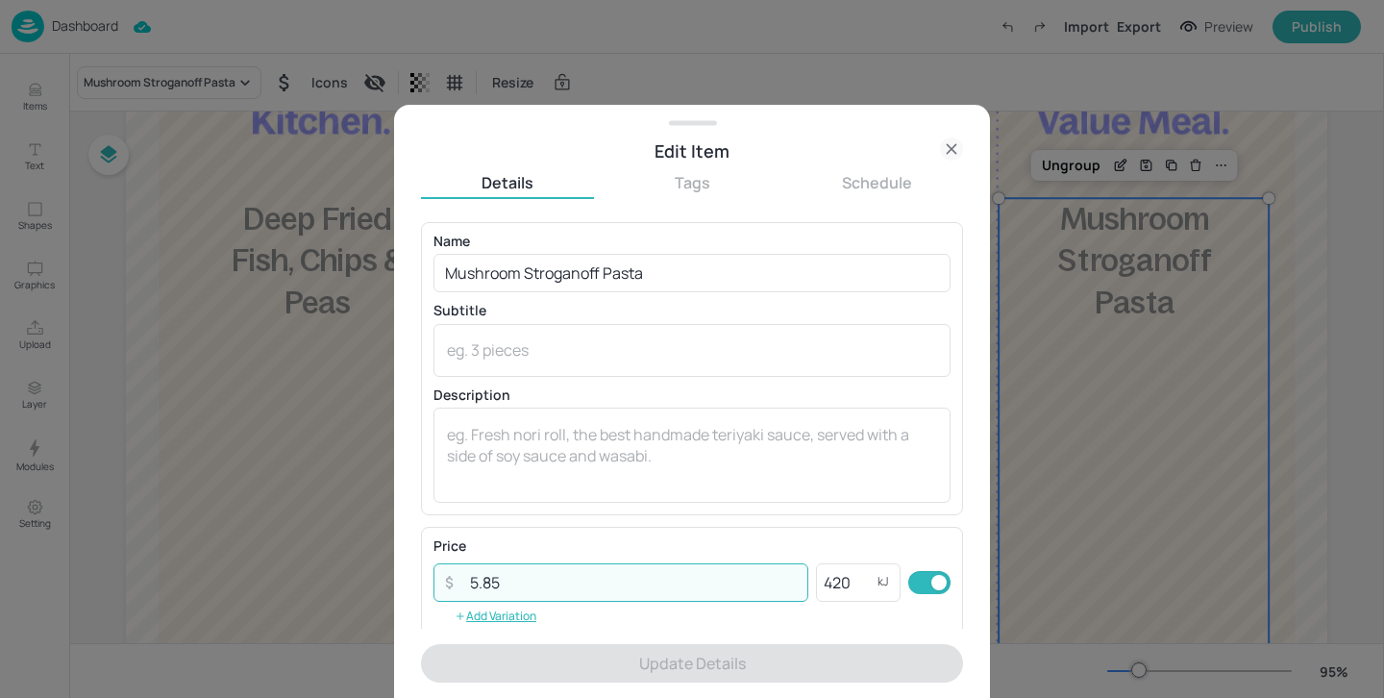
drag, startPoint x: 478, startPoint y: 583, endPoint x: 456, endPoint y: 581, distance: 21.2
click at [456, 581] on div "​ 5.85 ​" at bounding box center [620, 582] width 375 height 38
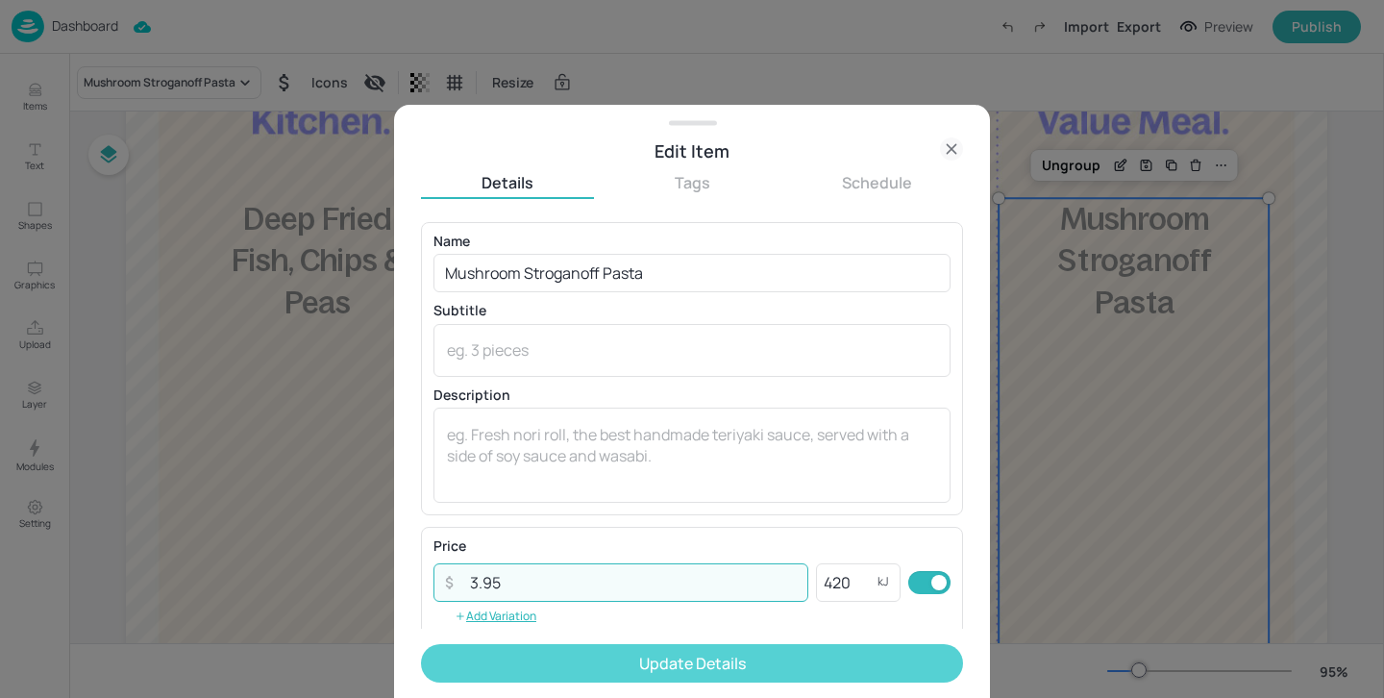
type input "3.95"
click at [517, 658] on button "Update Details" at bounding box center [692, 663] width 542 height 38
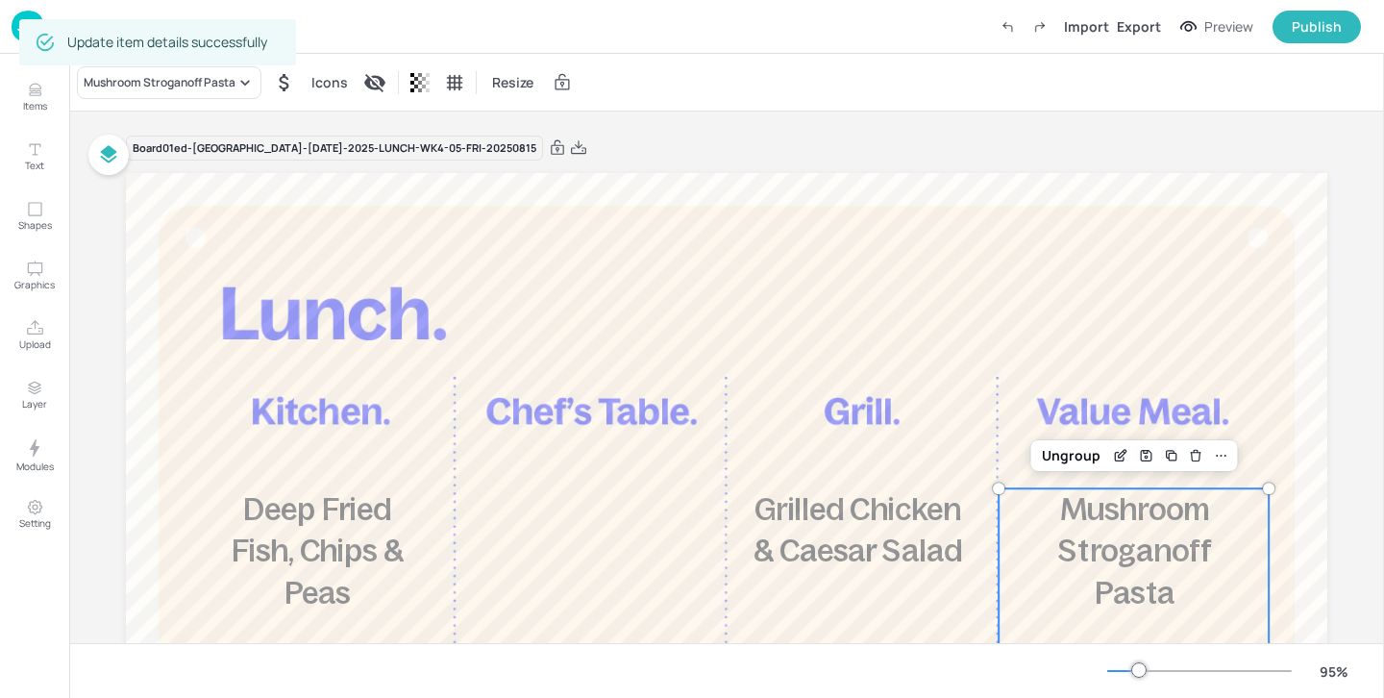
click at [510, 154] on div "Board 01ed-[GEOGRAPHIC_DATA]-[DATE]-2025-LUNCH-WK4-05-FRI-20250815" at bounding box center [726, 148] width 1201 height 27
click at [570, 150] on icon at bounding box center [578, 147] width 17 height 19
